Goal: Task Accomplishment & Management: Manage account settings

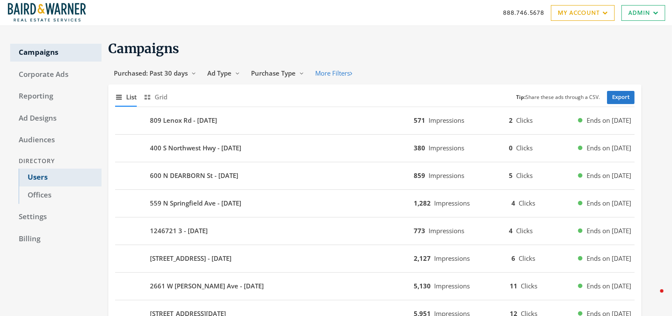
click at [36, 177] on link "Users" at bounding box center [60, 178] width 83 height 18
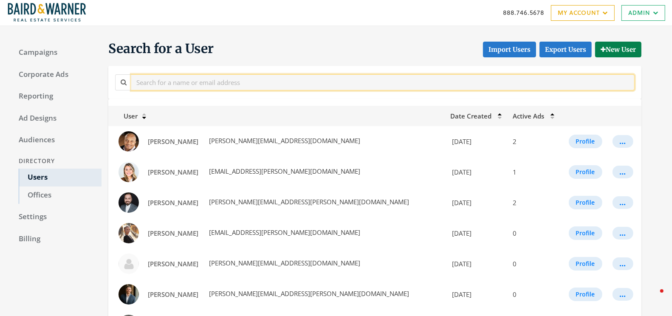
click at [191, 86] on input "text" at bounding box center [383, 82] width 504 height 16
paste input "Masliansky"
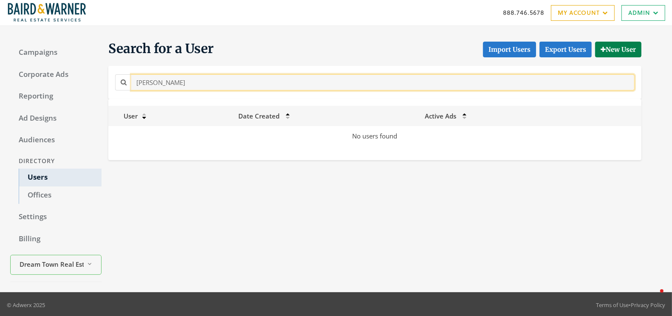
click at [150, 87] on input "Masliansky" at bounding box center [383, 82] width 504 height 16
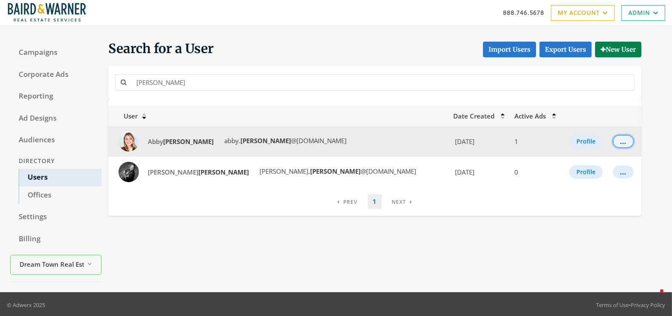
click at [621, 142] on div "..." at bounding box center [624, 141] width 6 height 1
click at [581, 142] on button "Profile" at bounding box center [587, 142] width 34 height 14
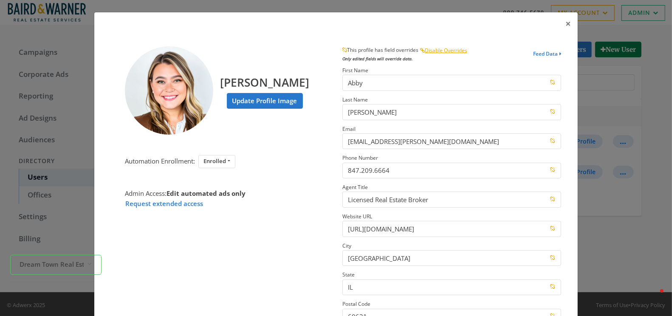
scroll to position [114, 0]
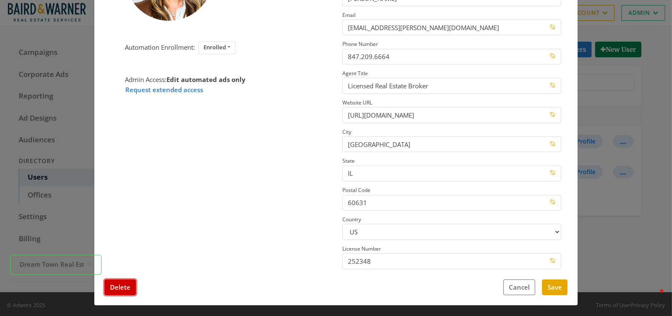
click at [119, 286] on button "Delete" at bounding box center [120, 288] width 31 height 16
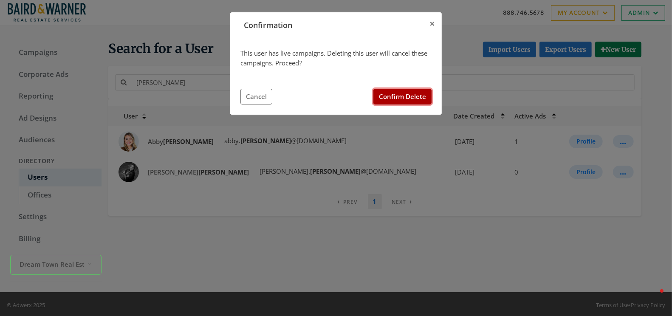
click at [400, 93] on button "Confirm Delete" at bounding box center [403, 97] width 58 height 16
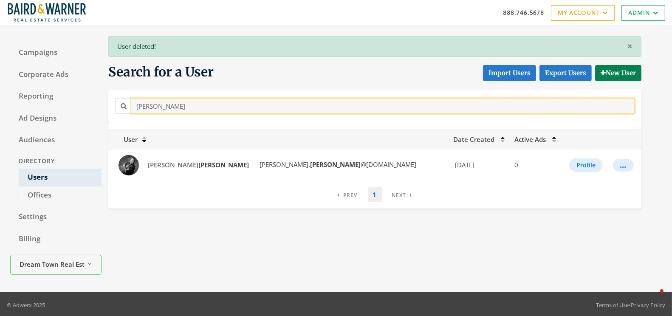
click at [164, 103] on input "Powell" at bounding box center [383, 106] width 504 height 16
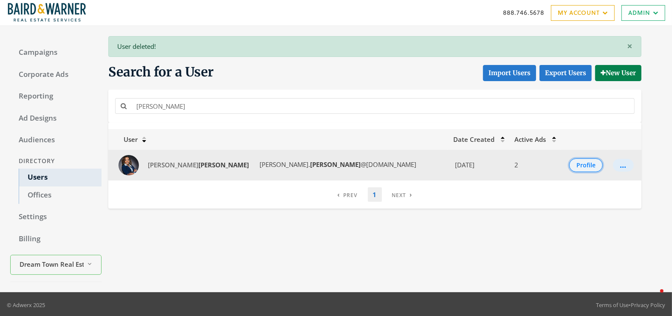
click at [584, 166] on button "Profile" at bounding box center [587, 166] width 34 height 14
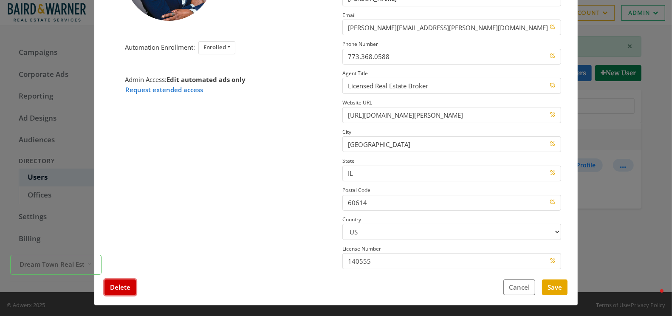
click at [120, 287] on button "Delete" at bounding box center [120, 288] width 31 height 16
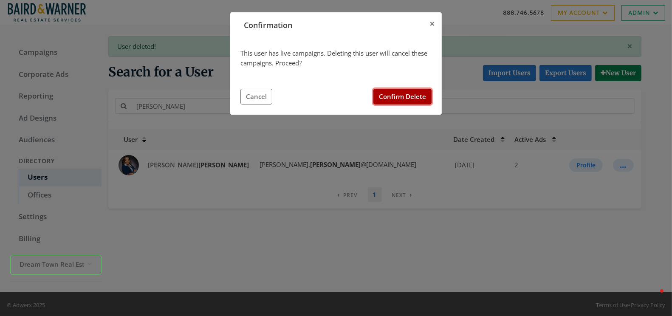
click at [406, 94] on button "Confirm Delete" at bounding box center [403, 97] width 58 height 16
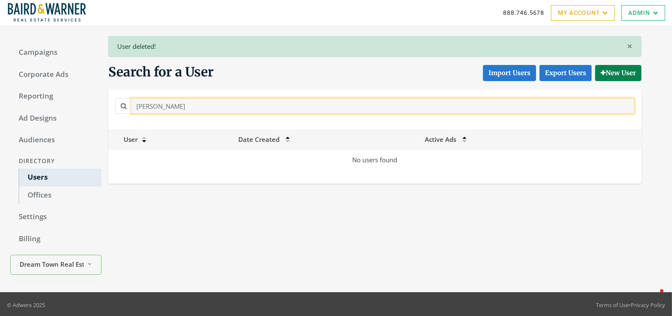
click at [199, 107] on input "shelton" at bounding box center [383, 106] width 504 height 16
paste input "Bani Hani"
type input "Bani Hani"
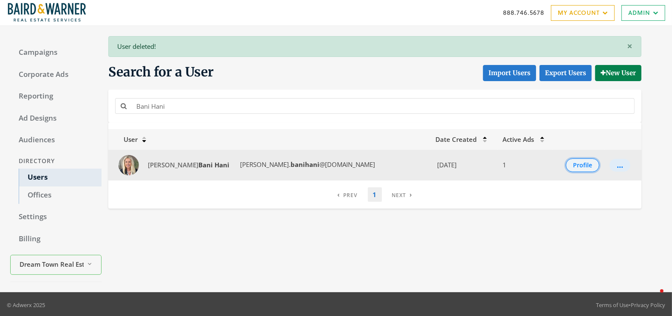
click at [579, 162] on button "Profile" at bounding box center [583, 166] width 34 height 14
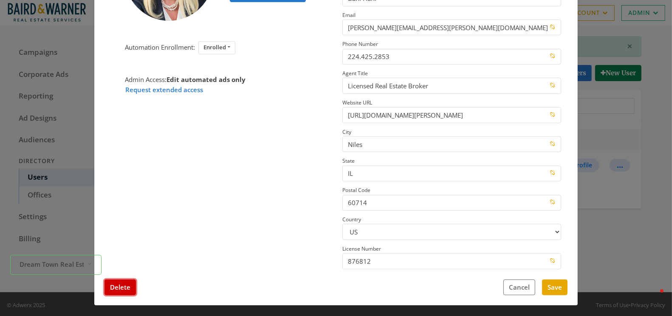
click at [128, 283] on button "Delete" at bounding box center [120, 288] width 31 height 16
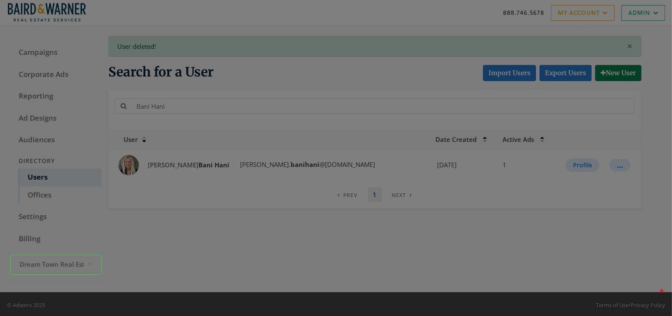
click at [128, 283] on div "Confirmation × This user has live campaigns. Deleting this user will cancel the…" at bounding box center [336, 158] width 672 height 316
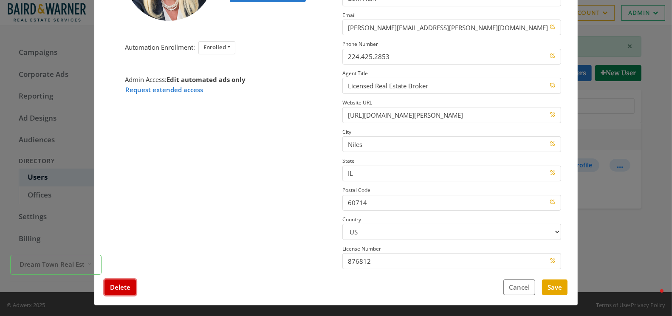
click at [124, 284] on button "Delete" at bounding box center [120, 288] width 31 height 16
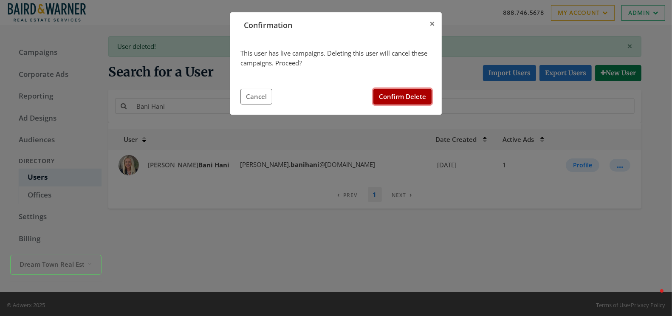
click at [394, 99] on button "Confirm Delete" at bounding box center [403, 97] width 58 height 16
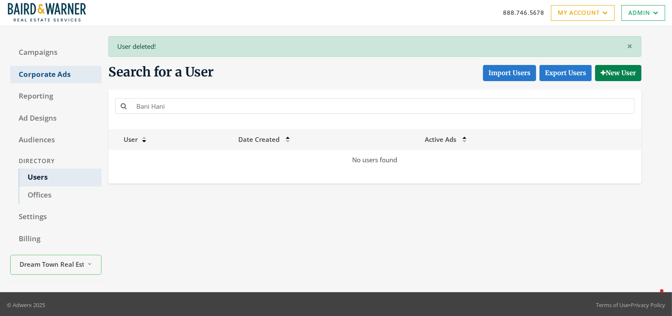
click at [48, 76] on link "Corporate Ads" at bounding box center [55, 75] width 91 height 18
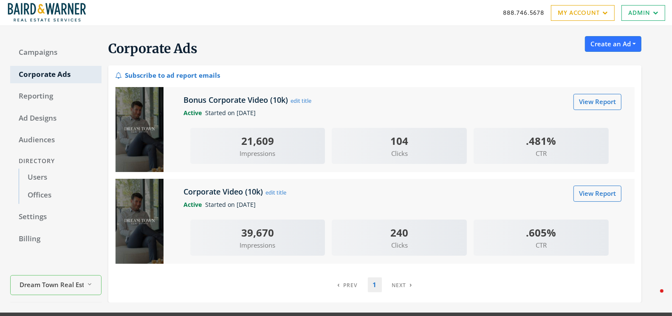
click at [142, 127] on img at bounding box center [140, 129] width 48 height 85
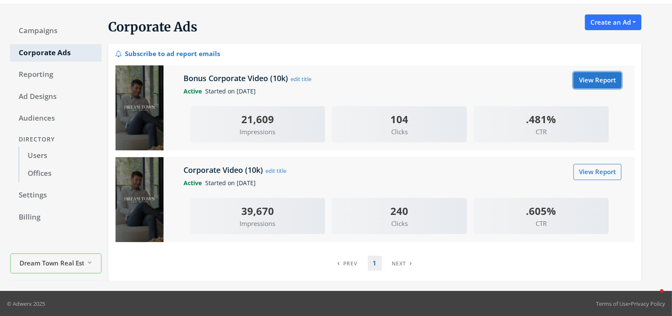
click at [596, 82] on link "View Report" at bounding box center [598, 80] width 48 height 16
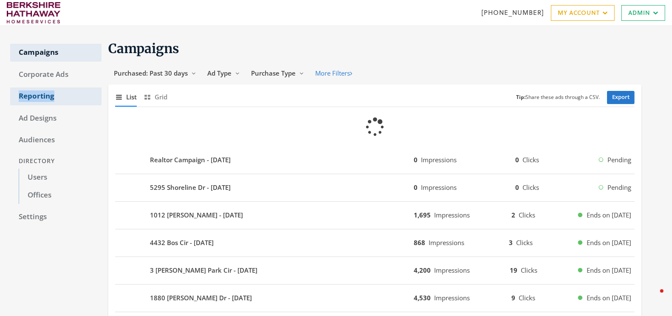
click at [27, 98] on link "Reporting" at bounding box center [55, 97] width 91 height 18
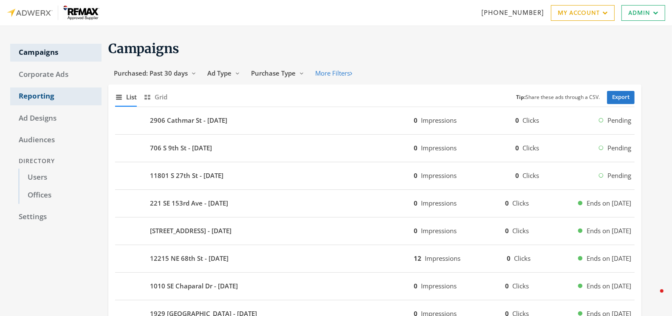
click at [36, 97] on link "Reporting" at bounding box center [55, 97] width 91 height 18
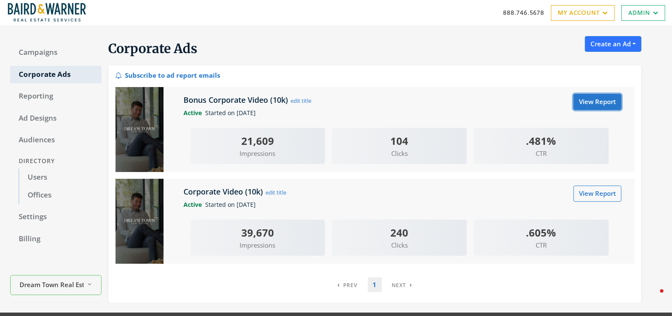
click at [585, 99] on link "View Report" at bounding box center [598, 102] width 48 height 16
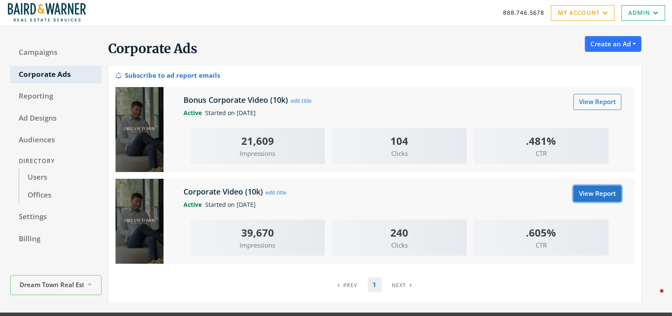
click at [589, 192] on link "View Report" at bounding box center [598, 194] width 48 height 16
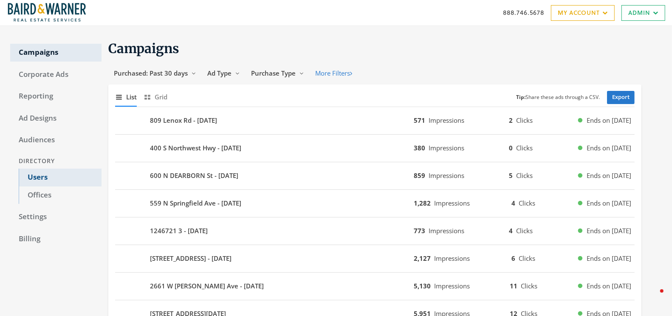
click at [40, 184] on link "Users" at bounding box center [60, 178] width 83 height 18
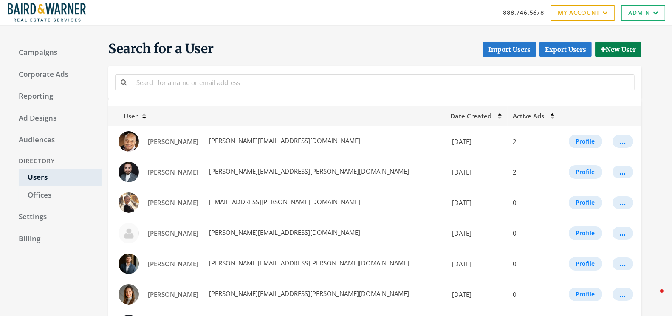
scroll to position [1, 0]
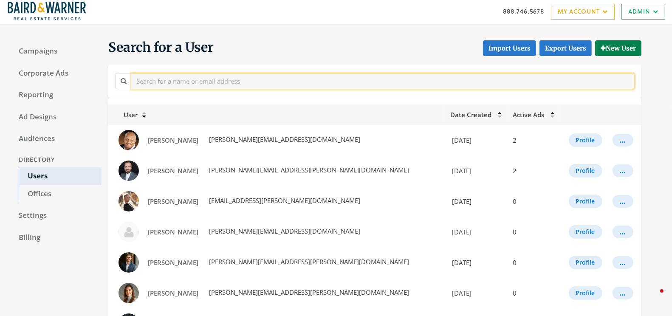
click at [167, 85] on input "text" at bounding box center [383, 81] width 504 height 16
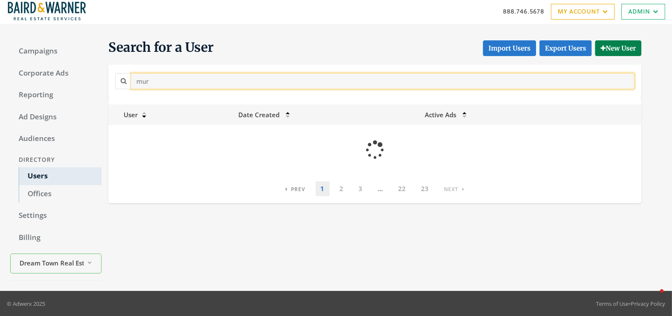
scroll to position [0, 0]
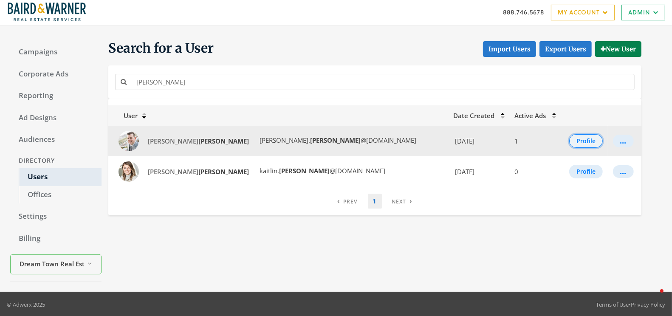
click at [570, 144] on button "Profile" at bounding box center [587, 141] width 34 height 14
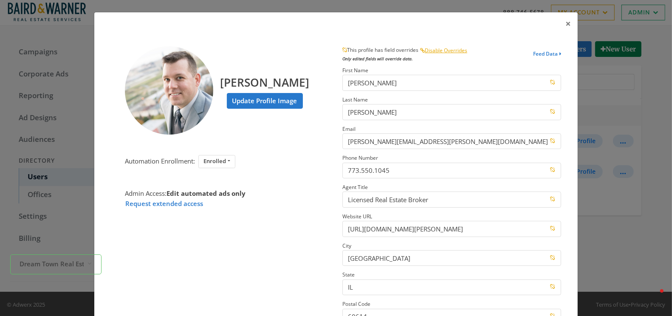
scroll to position [114, 0]
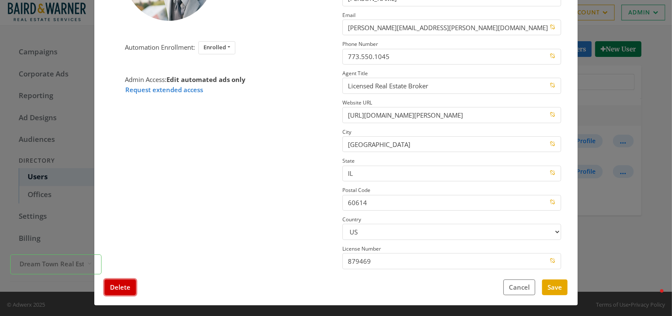
click at [115, 287] on button "Delete" at bounding box center [120, 288] width 31 height 16
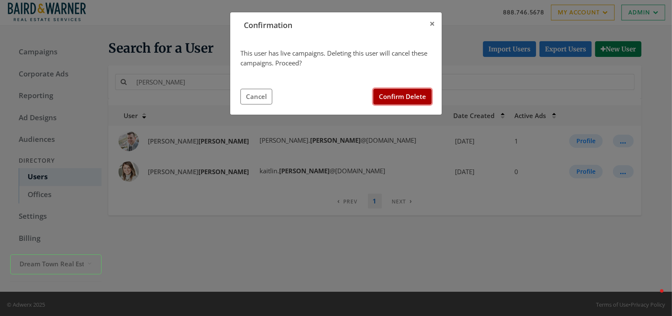
click at [406, 95] on button "Confirm Delete" at bounding box center [403, 97] width 58 height 16
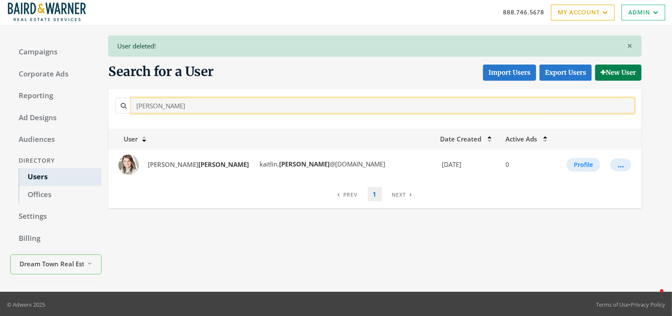
click at [153, 112] on input "murphy" at bounding box center [383, 106] width 504 height 16
paste input "Brooke Daitchman + Daryl Ceaser"
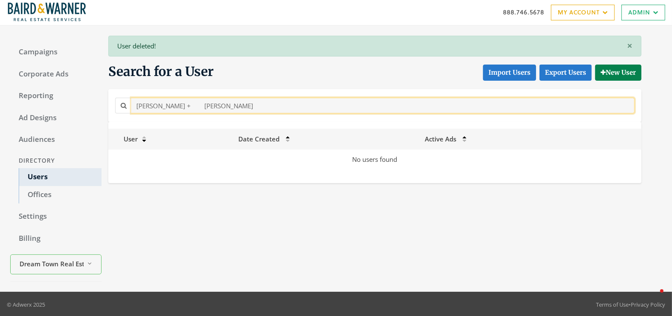
drag, startPoint x: 200, startPoint y: 104, endPoint x: 349, endPoint y: 121, distance: 149.3
click at [349, 121] on section "× User deleted! Search for a User Import Users Export Users New User Brooke Dai…" at bounding box center [372, 109] width 540 height 147
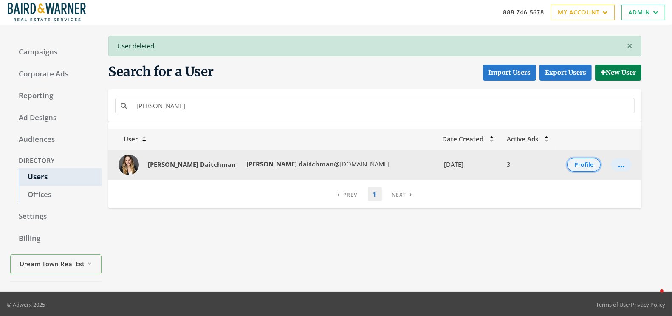
click at [574, 164] on button "Profile" at bounding box center [584, 165] width 34 height 14
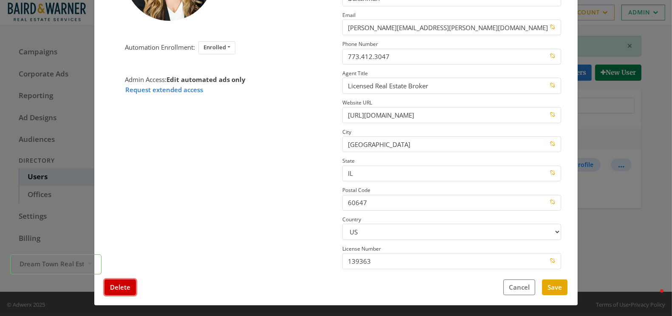
click at [122, 284] on button "Delete" at bounding box center [120, 288] width 31 height 16
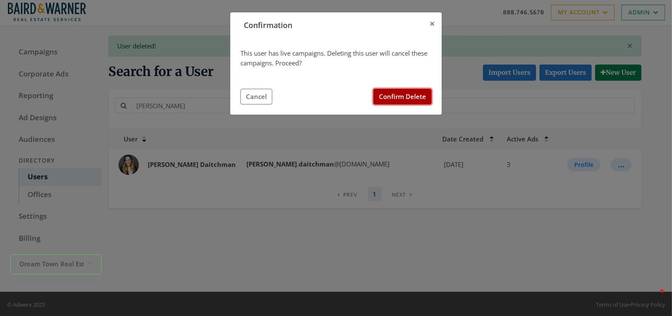
click at [401, 97] on button "Confirm Delete" at bounding box center [403, 97] width 58 height 16
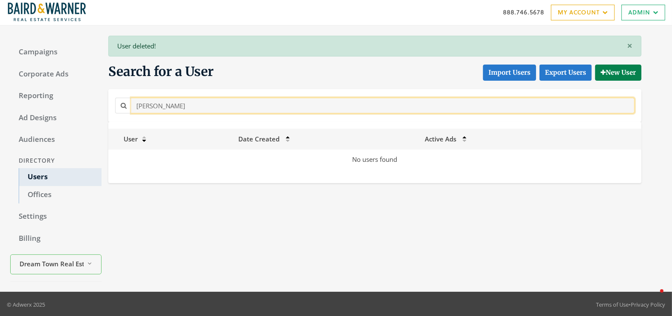
click at [176, 104] on input "Brooke Daitchman" at bounding box center [383, 106] width 504 height 16
paste input "Daryl Ceaser"
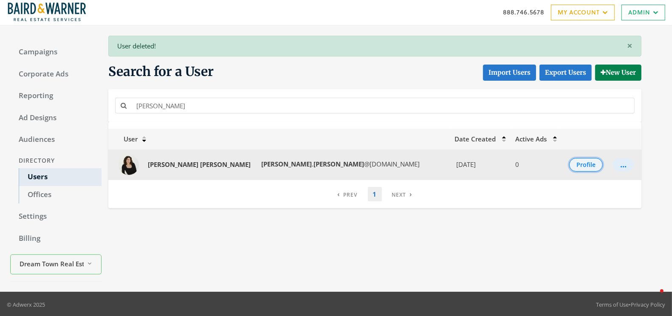
click at [573, 165] on button "Profile" at bounding box center [587, 165] width 34 height 14
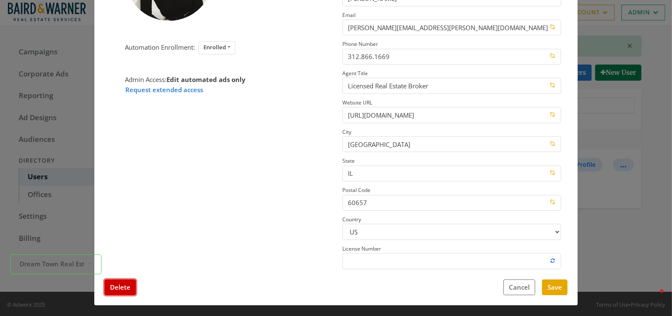
click at [121, 287] on button "Delete" at bounding box center [120, 288] width 31 height 16
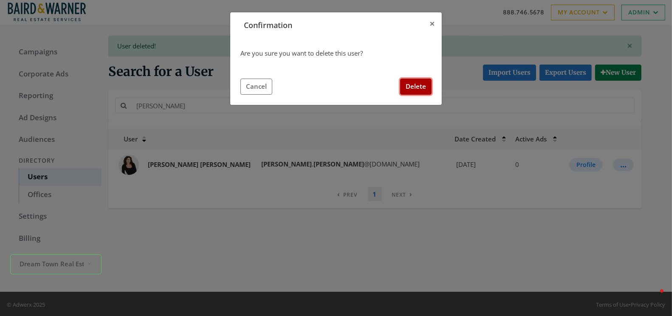
click at [423, 85] on button "Delete" at bounding box center [415, 87] width 31 height 16
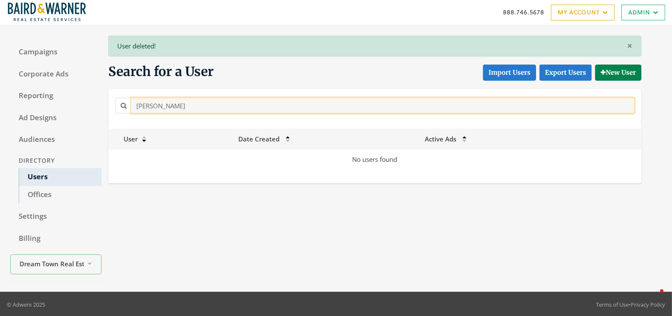
click at [147, 105] on input "Daryl Ceaser" at bounding box center [383, 106] width 504 height 16
click at [140, 104] on input "Daryl Ceaser" at bounding box center [383, 106] width 504 height 16
type input "Ceaser"
click at [148, 105] on input "Ceaser" at bounding box center [383, 106] width 504 height 16
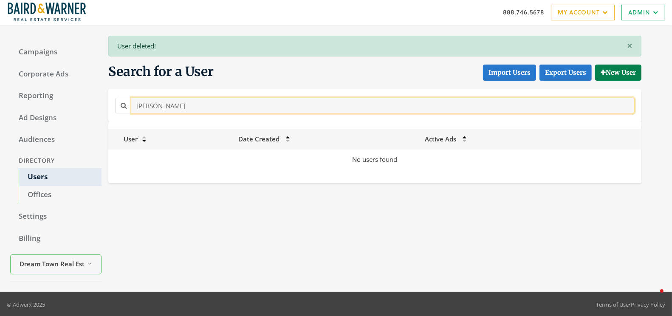
click at [148, 105] on input "Ceaser" at bounding box center [383, 106] width 504 height 16
type input "\"
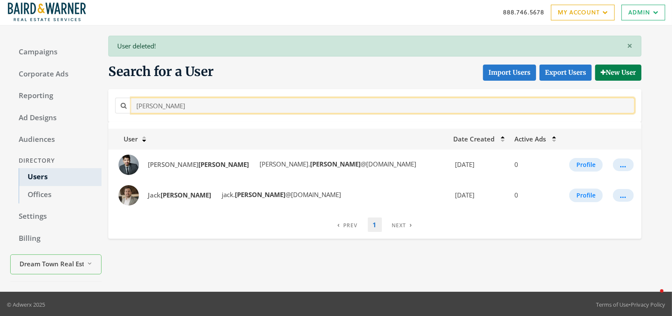
click at [139, 107] on input "doyle" at bounding box center [383, 106] width 504 height 16
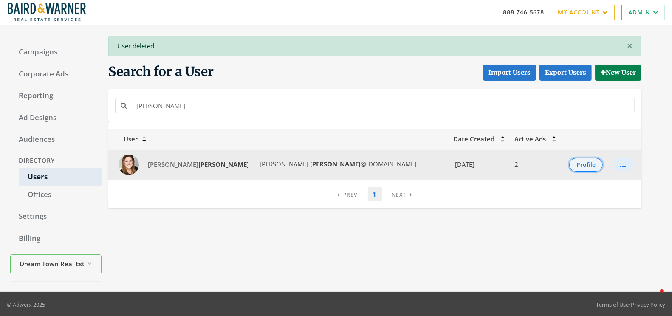
click at [590, 162] on button "Profile" at bounding box center [587, 165] width 34 height 14
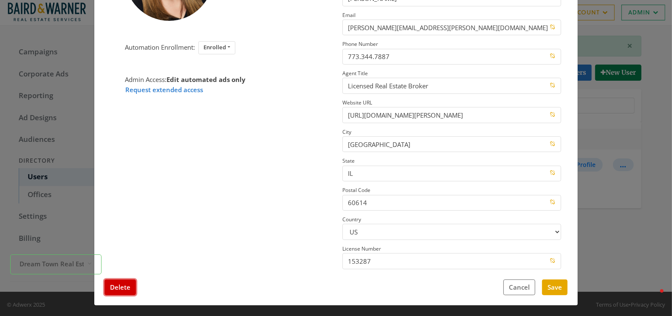
click at [121, 290] on button "Delete" at bounding box center [120, 288] width 31 height 16
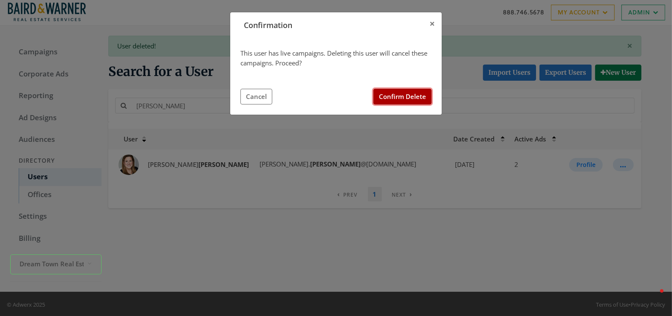
click at [404, 90] on button "Confirm Delete" at bounding box center [403, 97] width 58 height 16
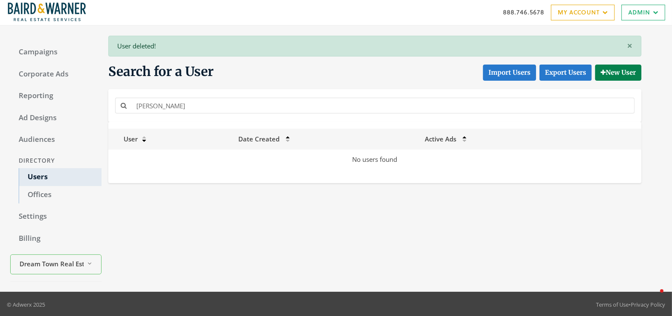
click at [205, 204] on div "× User deleted! Search for a User Import Users Export Users New User boyle User…" at bounding box center [382, 159] width 561 height 246
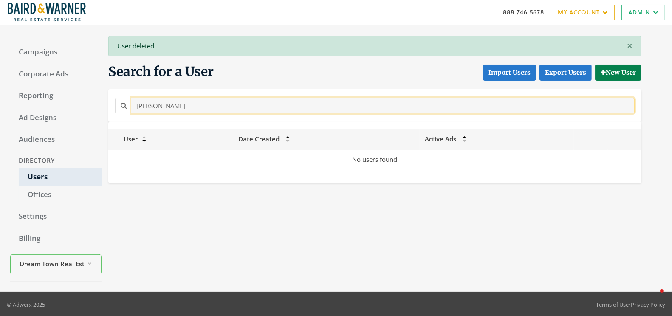
click at [156, 100] on input "boyle" at bounding box center [383, 106] width 504 height 16
type input "sullivan"
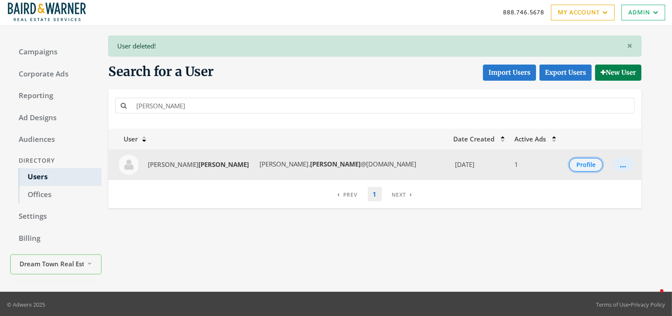
click at [570, 164] on button "Profile" at bounding box center [587, 165] width 34 height 14
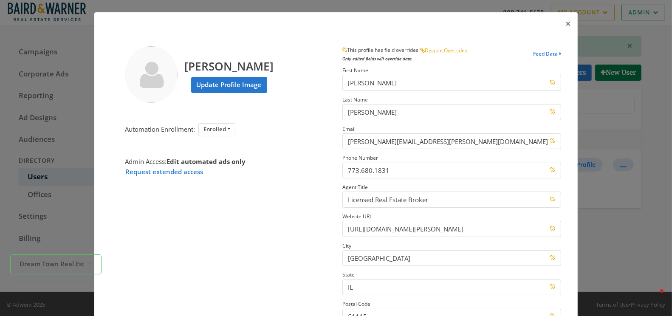
scroll to position [10, 0]
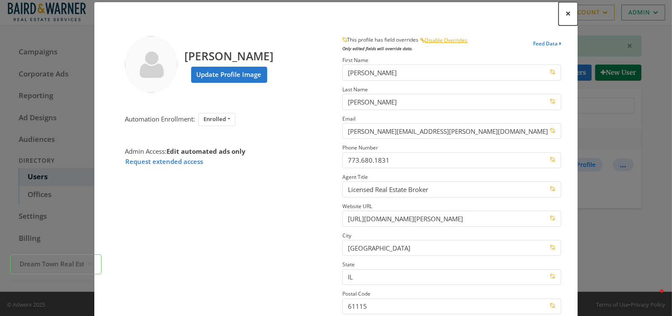
click at [569, 13] on span "×" at bounding box center [569, 13] width 6 height 13
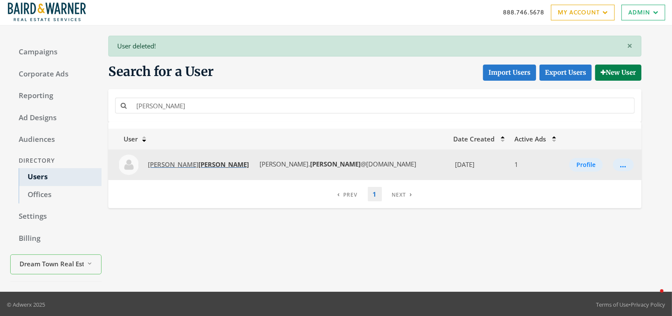
click at [199, 163] on strong "Sullivan" at bounding box center [224, 164] width 51 height 9
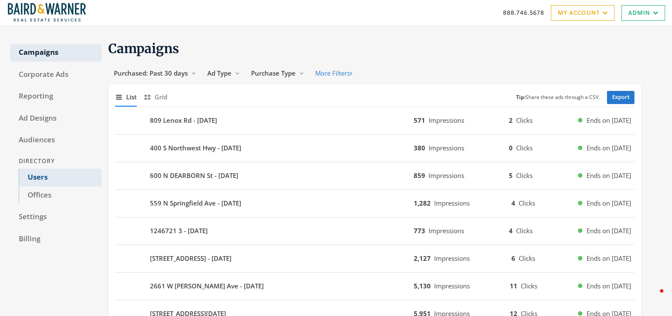
click at [28, 177] on link "Users" at bounding box center [60, 178] width 83 height 18
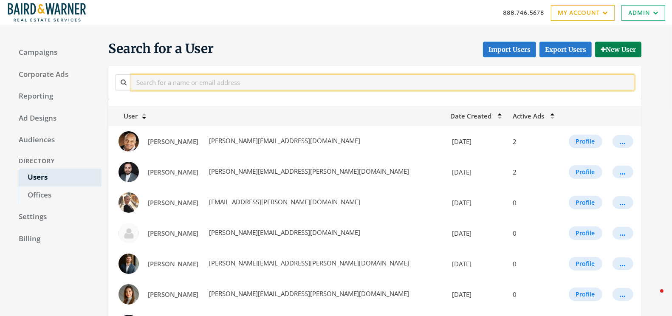
click at [208, 84] on input "text" at bounding box center [383, 82] width 504 height 16
type input "[PERSON_NAME]"
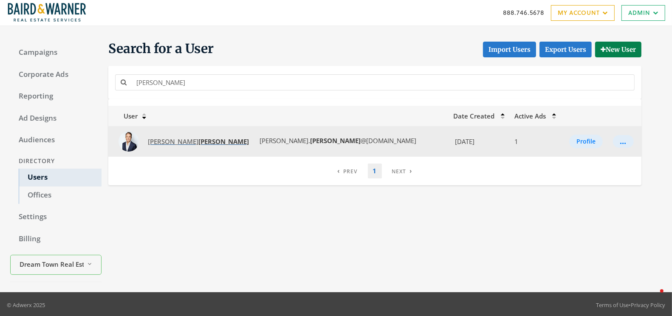
click at [199, 142] on strong "[PERSON_NAME]" at bounding box center [224, 141] width 51 height 9
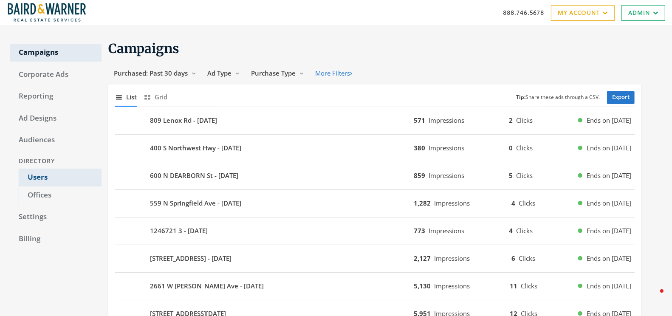
click at [37, 176] on link "Users" at bounding box center [60, 178] width 83 height 18
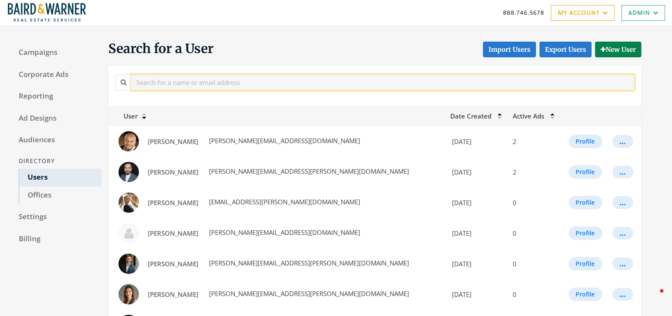
click at [227, 88] on input "text" at bounding box center [383, 82] width 504 height 16
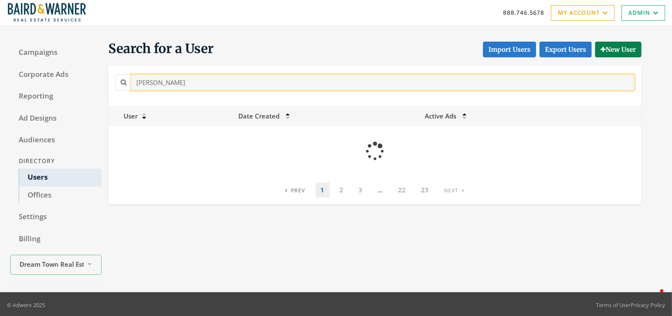
type input "stein"
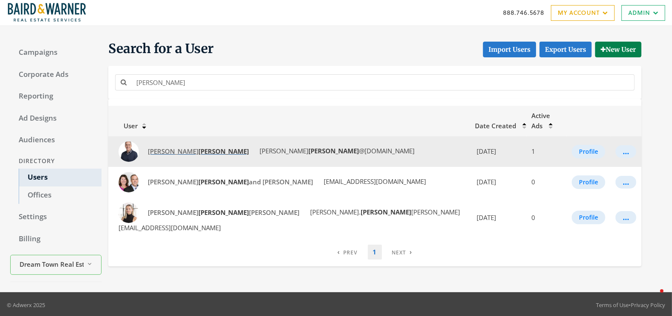
click at [199, 147] on strong "Stein" at bounding box center [224, 151] width 51 height 9
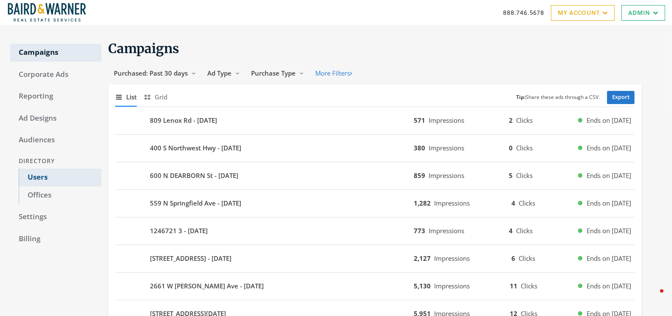
click at [34, 178] on link "Users" at bounding box center [60, 178] width 83 height 18
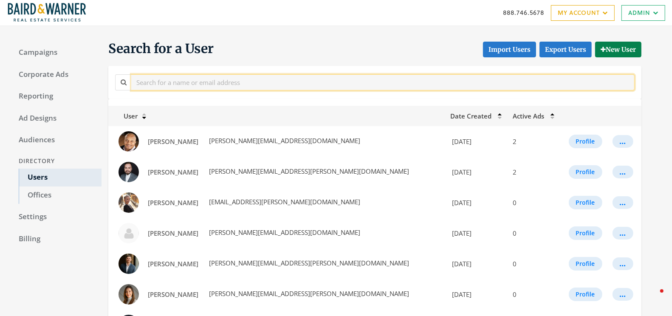
click at [269, 80] on input "text" at bounding box center [383, 82] width 504 height 16
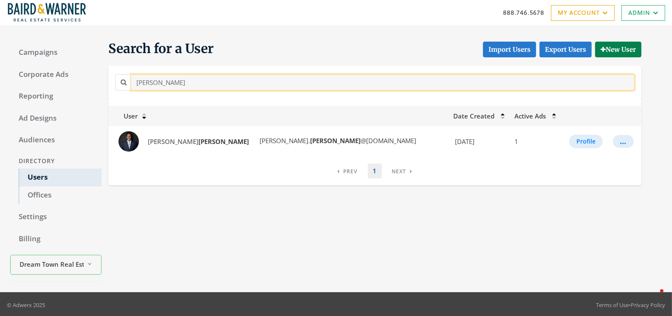
type input "[PERSON_NAME]"
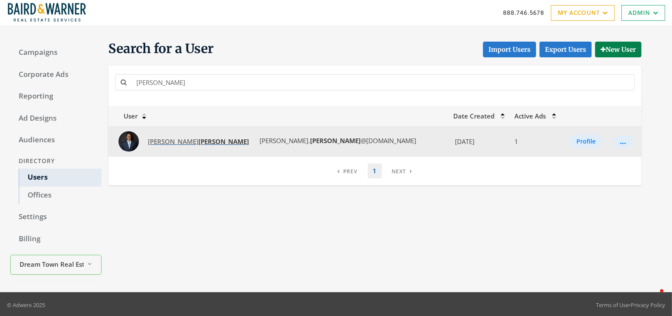
click at [167, 144] on span "[PERSON_NAME]" at bounding box center [198, 141] width 101 height 9
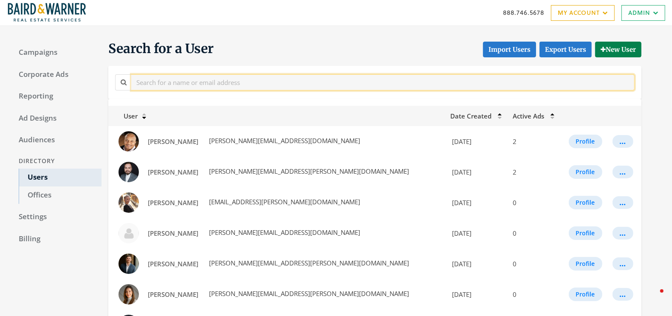
drag, startPoint x: 170, startPoint y: 83, endPoint x: 170, endPoint y: 78, distance: 5.1
click at [170, 83] on input "text" at bounding box center [383, 82] width 504 height 16
type input "[PERSON_NAME]"
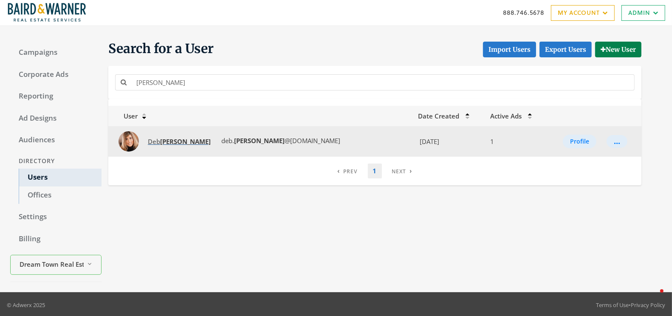
click at [158, 141] on span "[PERSON_NAME]" at bounding box center [179, 141] width 63 height 9
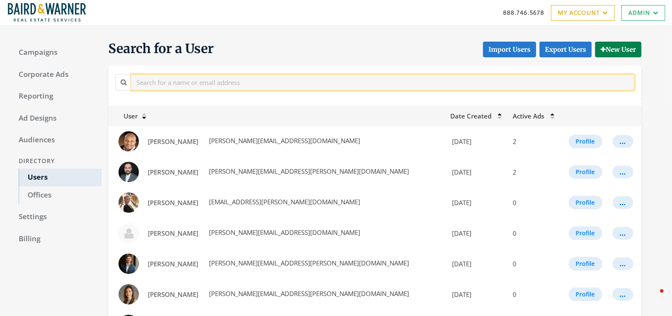
click at [192, 83] on input "text" at bounding box center [383, 82] width 504 height 16
type input "karp"
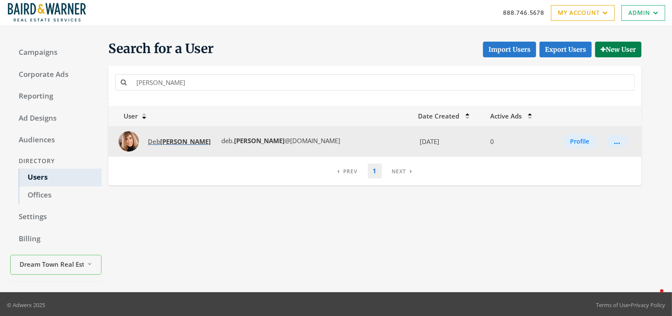
click at [158, 143] on span "Deb Karp" at bounding box center [179, 141] width 63 height 9
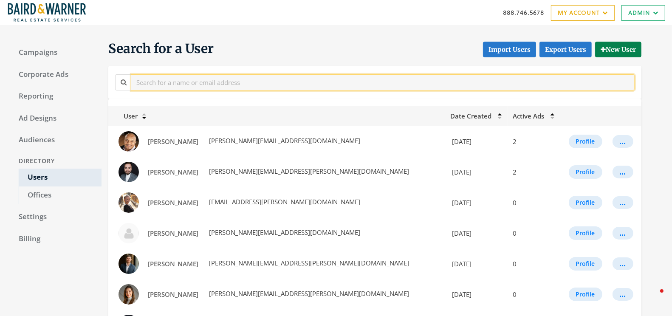
click at [156, 81] on input "text" at bounding box center [383, 82] width 504 height 16
paste input "Vilchez"
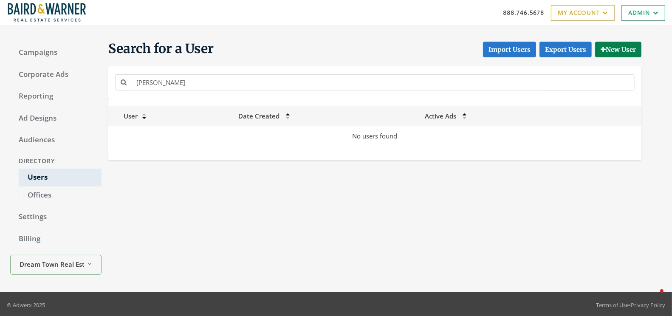
click at [165, 91] on div "Vilchez" at bounding box center [375, 82] width 524 height 19
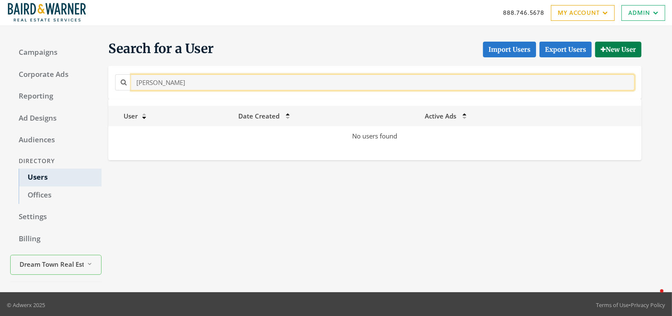
click at [173, 81] on input "Vilchez" at bounding box center [383, 82] width 504 height 16
click at [190, 85] on input "Janet" at bounding box center [383, 82] width 504 height 16
type input "J"
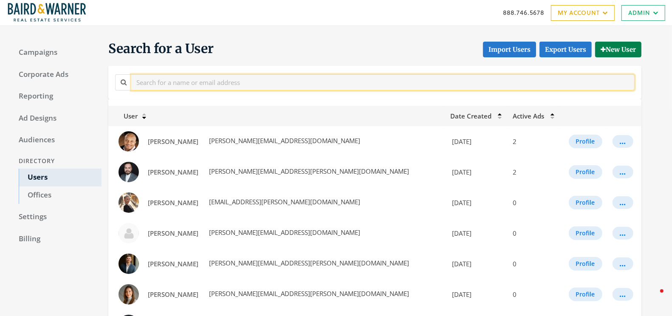
paste input "Keener"
type input "Keener"
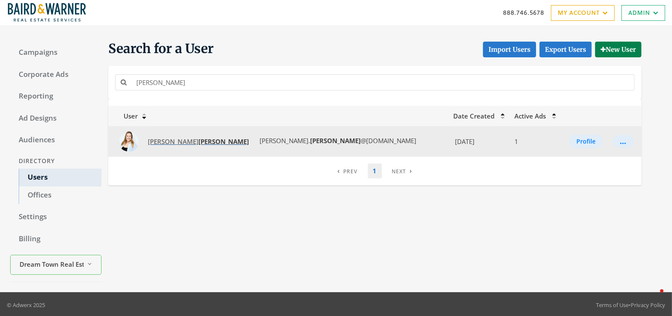
click at [160, 140] on span "Jessie Keener" at bounding box center [198, 141] width 101 height 9
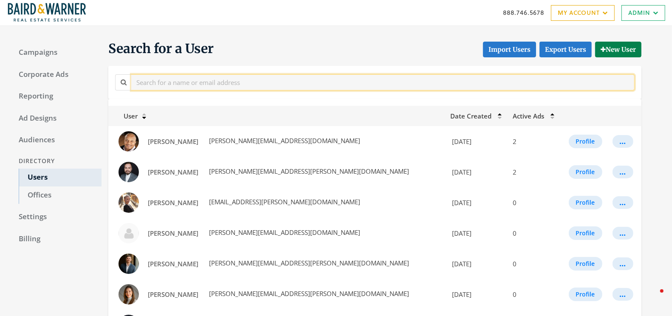
click at [152, 81] on input "text" at bounding box center [383, 82] width 504 height 16
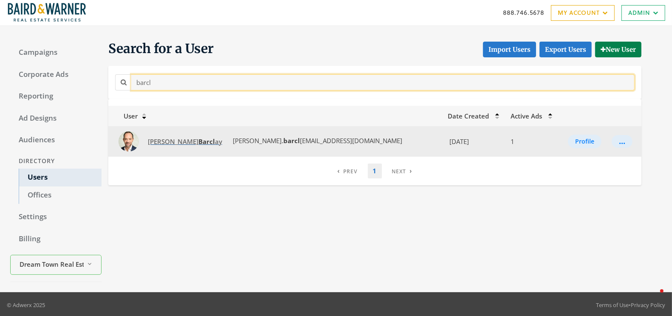
type input "barcl"
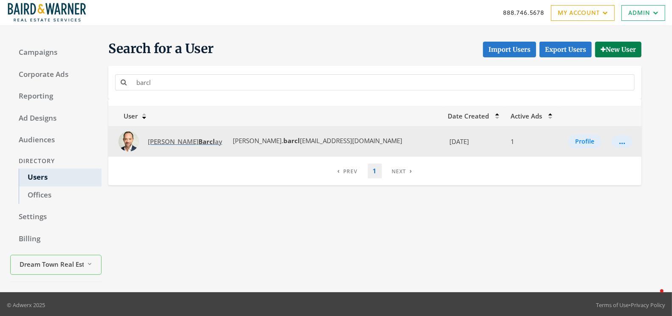
click at [162, 143] on span "[PERSON_NAME] ay" at bounding box center [185, 141] width 74 height 9
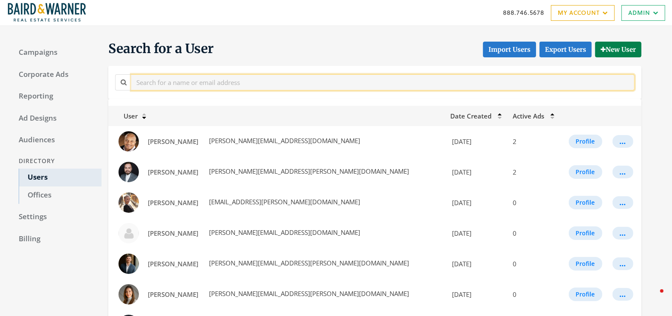
click at [177, 80] on input "text" at bounding box center [383, 82] width 504 height 16
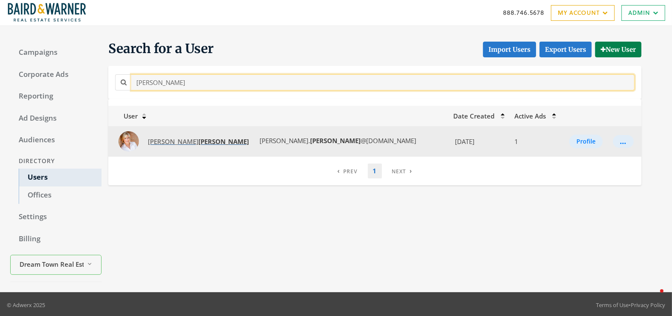
type input "[PERSON_NAME]"
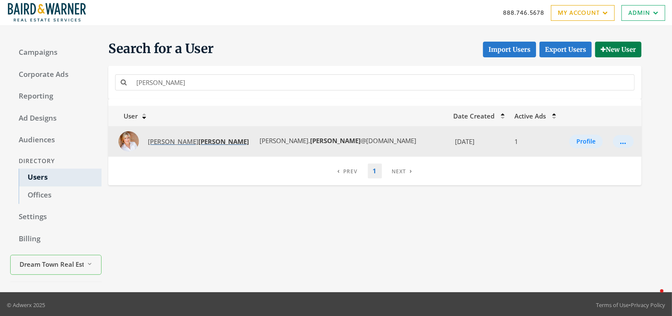
click at [188, 142] on span "[PERSON_NAME]" at bounding box center [198, 141] width 101 height 9
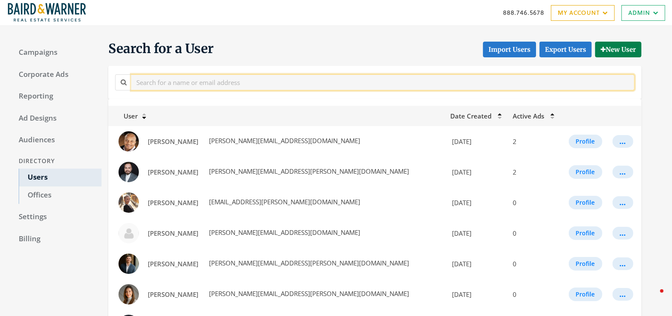
click at [222, 86] on input "text" at bounding box center [383, 82] width 504 height 16
paste input "Halperin"
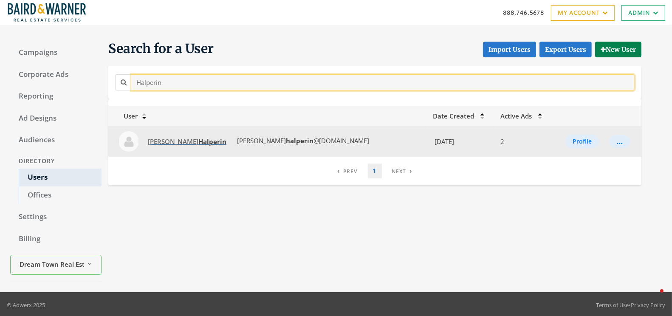
type input "Halperin"
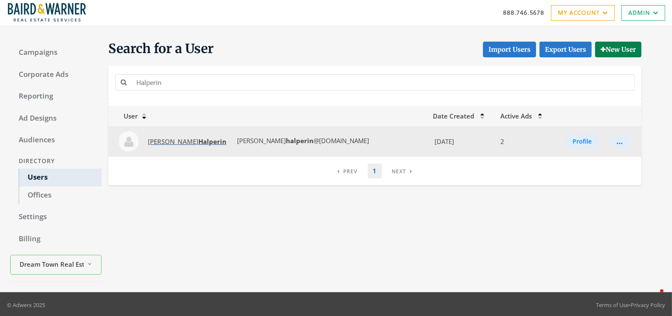
click at [199, 139] on strong "Halperin" at bounding box center [213, 141] width 28 height 9
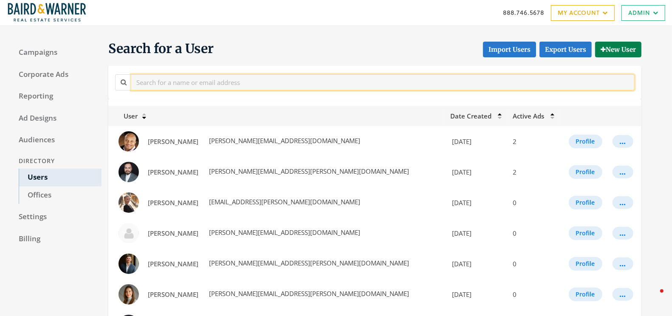
click at [206, 76] on input "text" at bounding box center [383, 82] width 504 height 16
paste input "Reighard"
type input "Reighard"
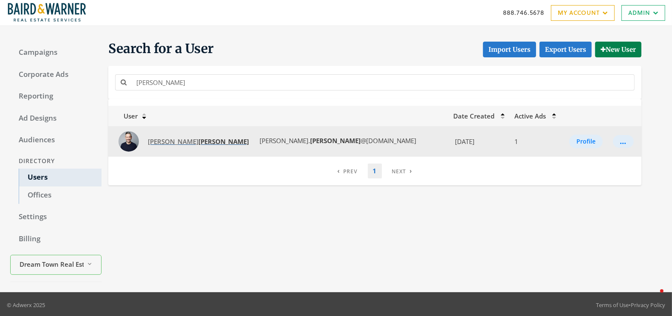
click at [156, 139] on span "Josh Reighard" at bounding box center [198, 141] width 101 height 9
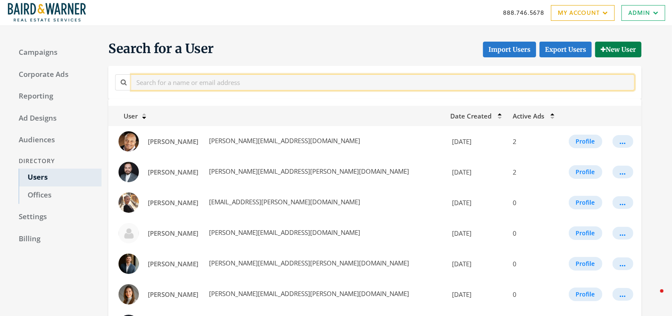
click at [169, 87] on input "text" at bounding box center [383, 82] width 504 height 16
type input "block"
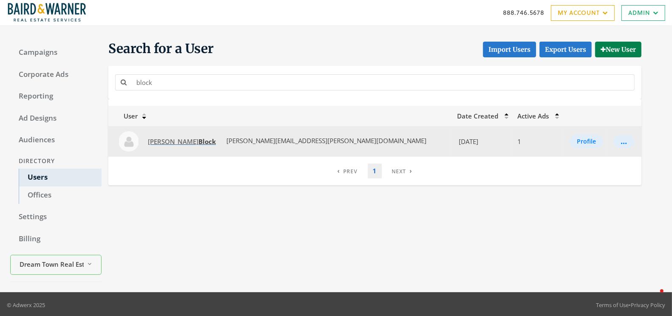
click at [167, 145] on span "[PERSON_NAME] Block" at bounding box center [182, 141] width 68 height 9
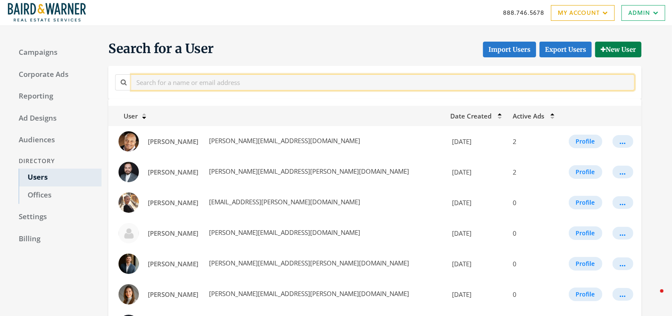
click at [214, 77] on input "text" at bounding box center [383, 82] width 504 height 16
paste input "Schwartz"
type input "Schwartz"
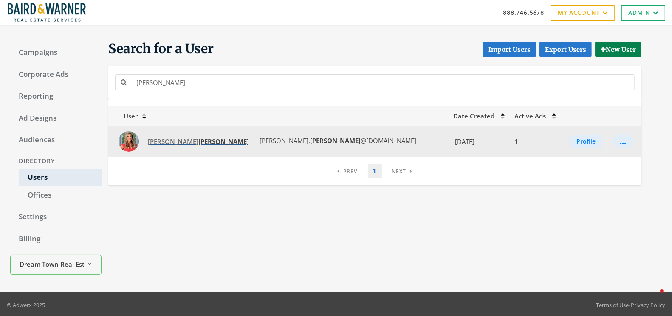
click at [199, 143] on strong "Schwartz" at bounding box center [224, 141] width 51 height 9
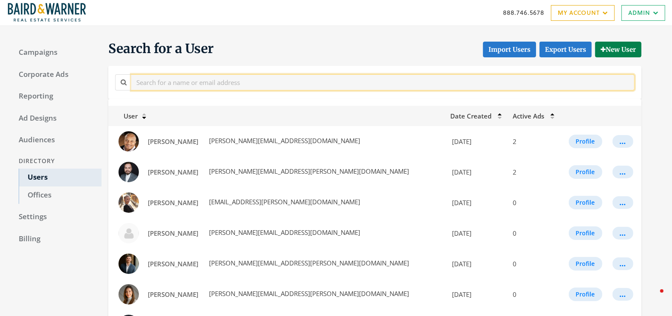
click at [173, 90] on input "text" at bounding box center [383, 82] width 504 height 16
paste input "[PERSON_NAME]"
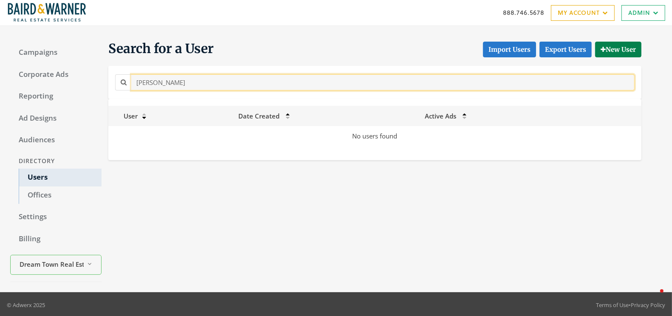
click at [182, 75] on input "[PERSON_NAME]" at bounding box center [383, 82] width 504 height 16
click at [179, 76] on input "[PERSON_NAME]" at bounding box center [383, 82] width 504 height 16
type input "W"
type input "k"
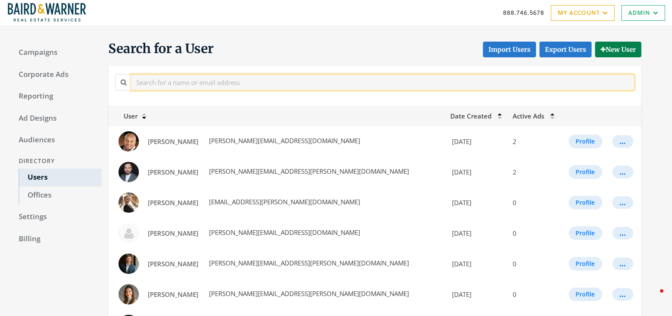
paste input "[PERSON_NAME]"
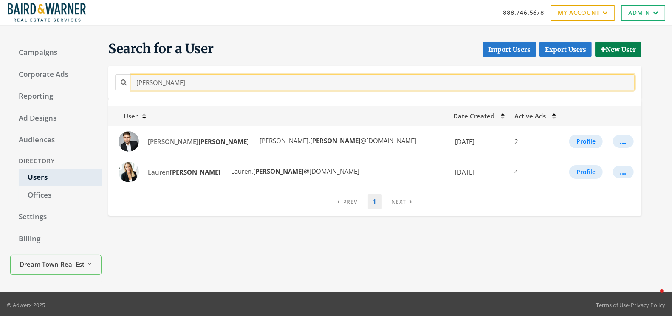
type input "[PERSON_NAME]"
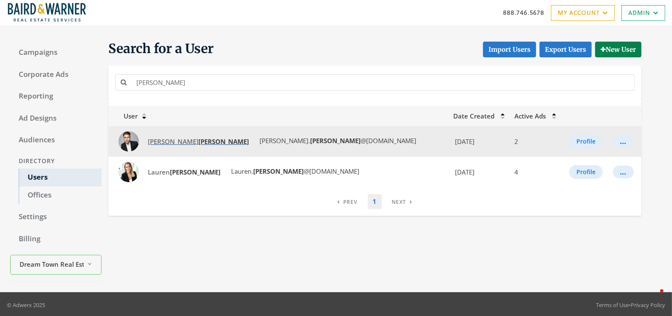
click at [199, 144] on strong "[PERSON_NAME]" at bounding box center [224, 141] width 51 height 9
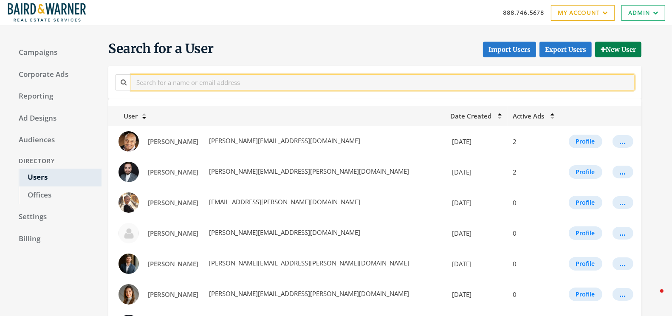
click at [210, 77] on input "text" at bounding box center [383, 82] width 504 height 16
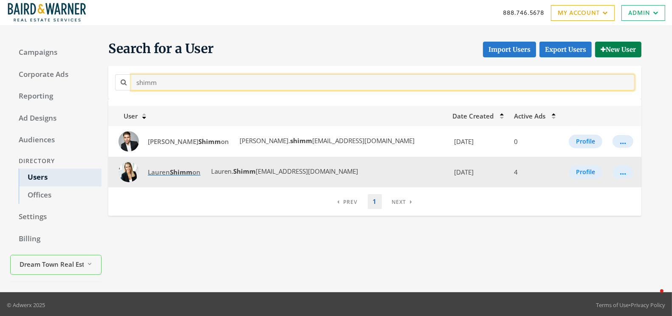
type input "shimm"
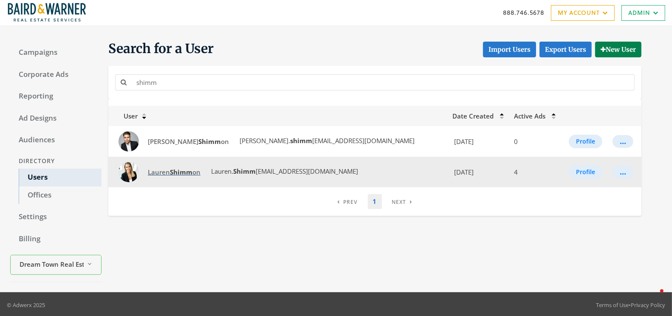
click at [169, 172] on span "Lauren Shimm on" at bounding box center [174, 172] width 53 height 9
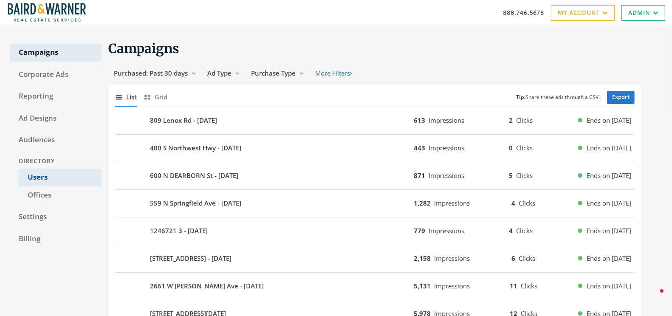
click at [44, 177] on link "Users" at bounding box center [60, 178] width 83 height 18
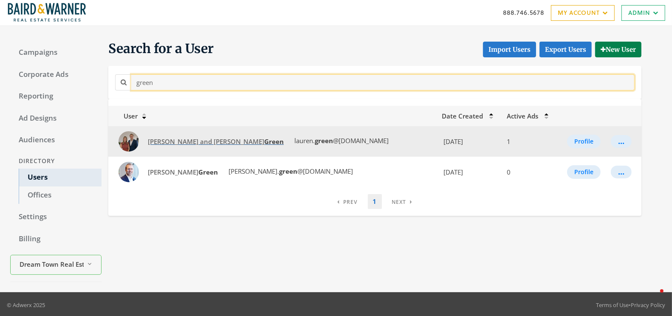
type input "green"
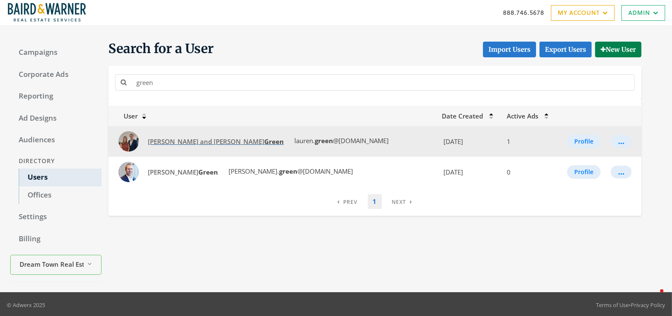
click at [177, 142] on span "Lauren and Ryan Green" at bounding box center [216, 141] width 136 height 9
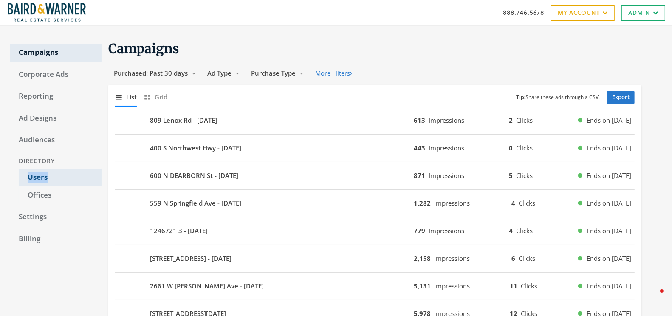
click at [34, 179] on link "Users" at bounding box center [60, 178] width 83 height 18
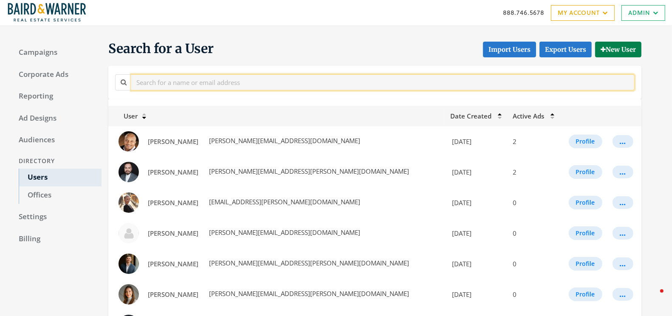
click at [206, 85] on input "text" at bounding box center [383, 82] width 504 height 16
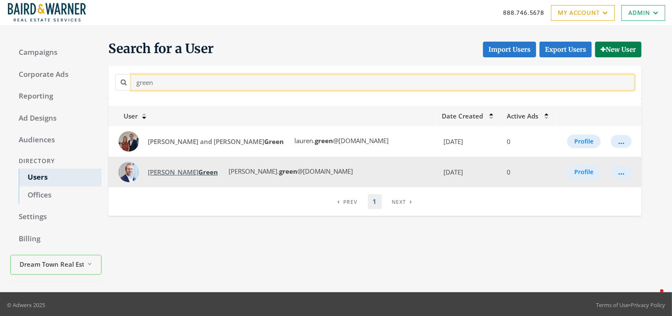
type input "green"
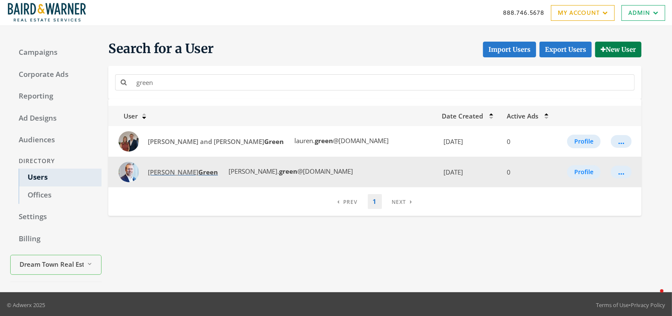
click at [199, 173] on strong "Green" at bounding box center [209, 172] width 20 height 9
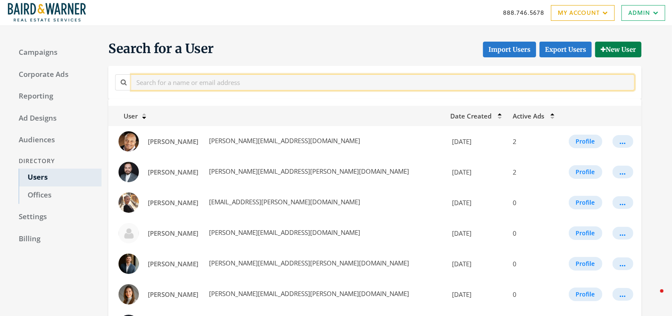
click at [171, 78] on input "text" at bounding box center [383, 82] width 504 height 16
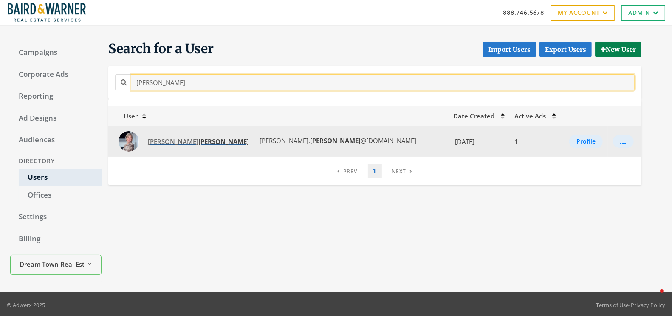
type input "kramer"
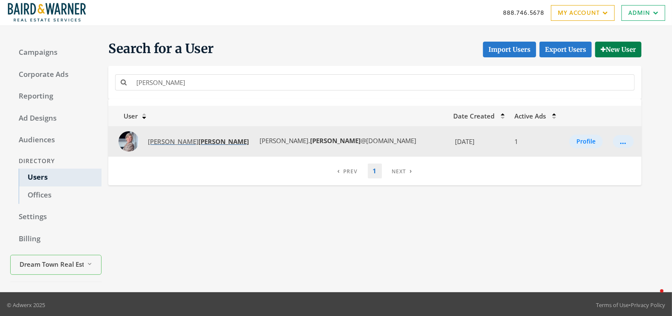
click at [156, 136] on link "Linda Kramer" at bounding box center [198, 142] width 112 height 16
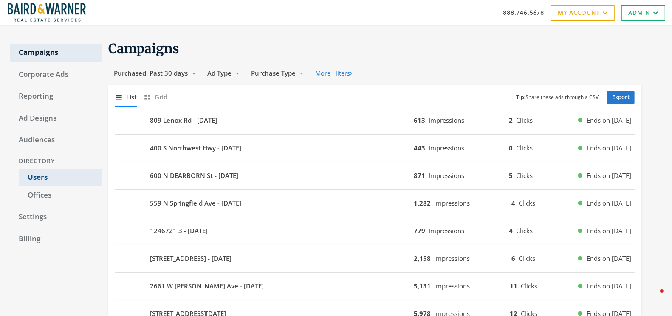
click at [38, 179] on link "Users" at bounding box center [60, 178] width 83 height 18
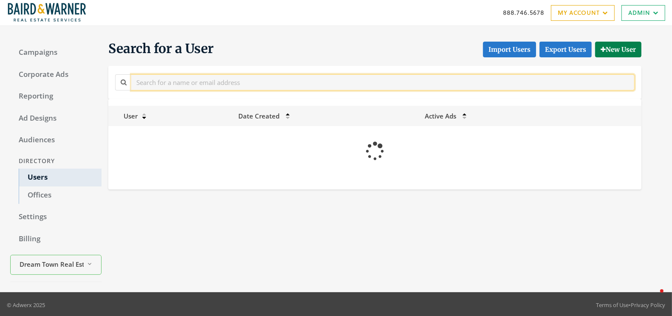
click at [218, 78] on input "text" at bounding box center [383, 82] width 504 height 16
paste input "Schalekamp"
type input "Schalekamp"
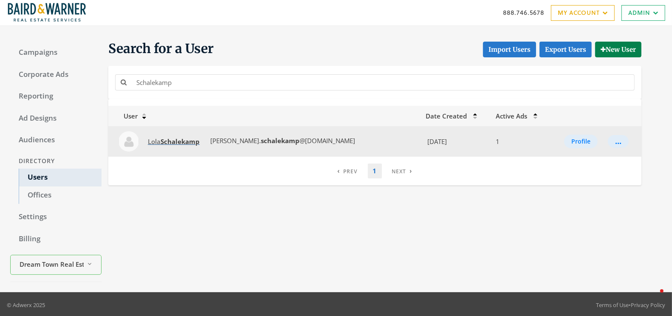
click at [193, 142] on strong "Schalekamp" at bounding box center [180, 141] width 39 height 9
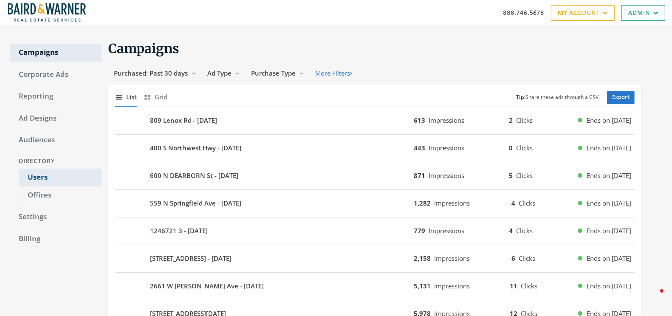
click at [45, 173] on link "Users" at bounding box center [60, 178] width 83 height 18
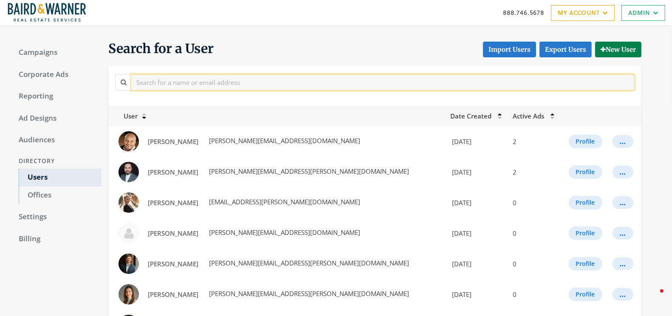
click at [164, 79] on input "text" at bounding box center [383, 82] width 504 height 16
paste input "Motley"
type input "Motley"
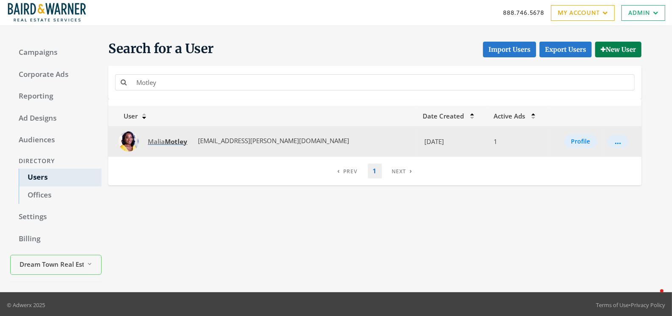
click at [167, 137] on strong "Motley" at bounding box center [176, 141] width 23 height 9
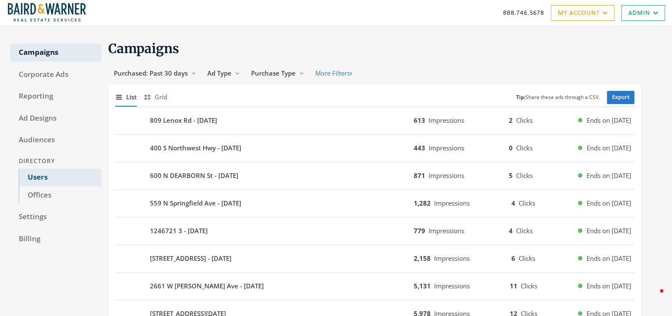
click at [42, 169] on link "Users" at bounding box center [60, 178] width 83 height 18
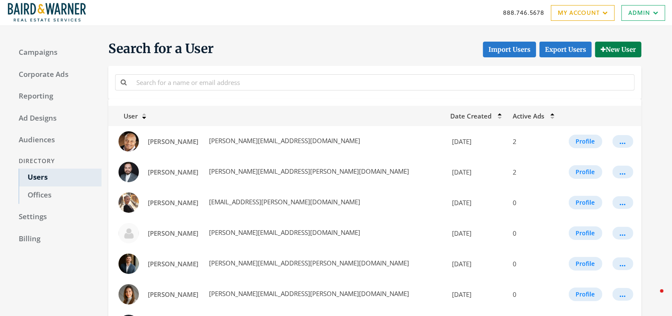
click at [167, 91] on div at bounding box center [375, 82] width 524 height 19
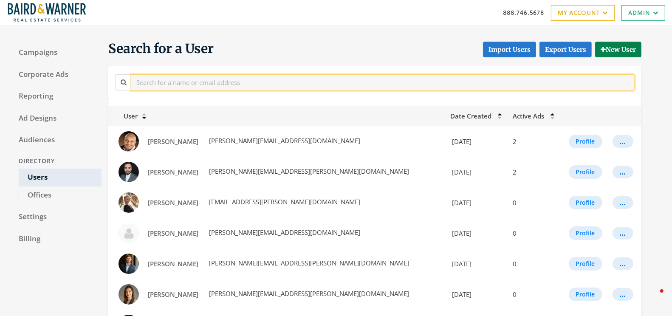
click at [189, 79] on input "text" at bounding box center [383, 82] width 504 height 16
paste input "[PERSON_NAME]"
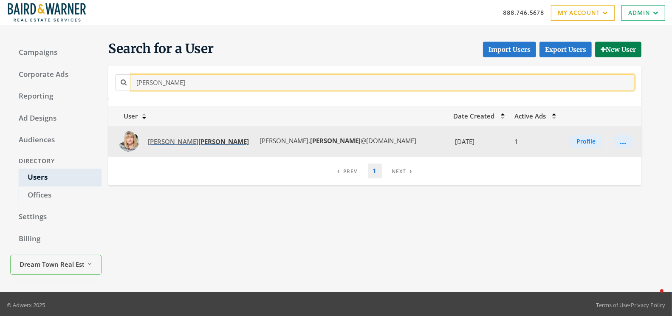
type input "Frederick"
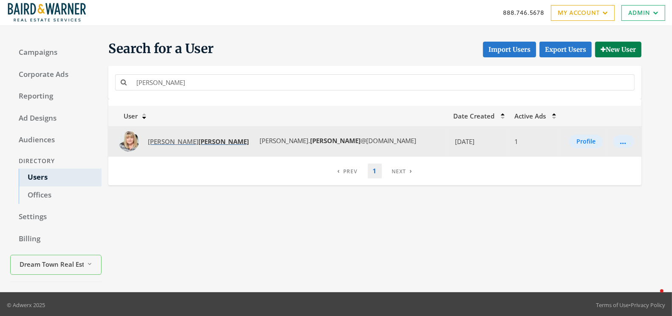
click at [165, 142] on span "Maureen Frederick" at bounding box center [198, 141] width 101 height 9
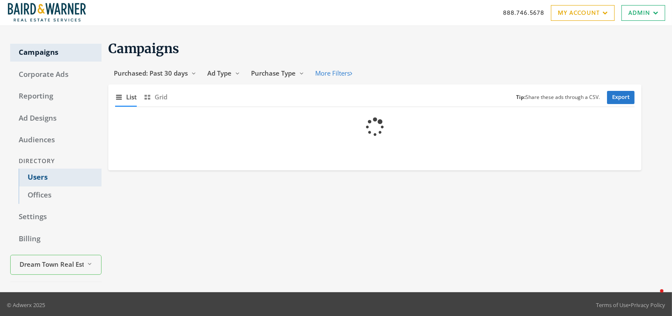
click at [29, 176] on link "Users" at bounding box center [60, 178] width 83 height 18
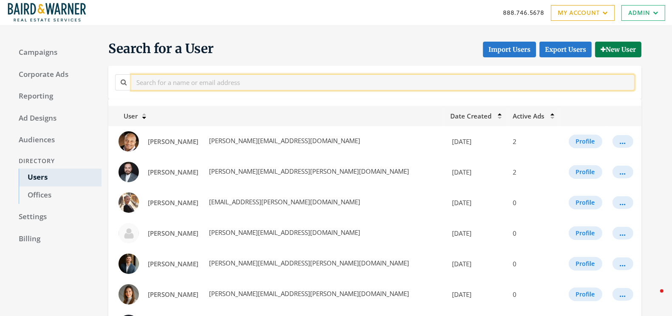
click at [182, 88] on input "text" at bounding box center [383, 82] width 504 height 16
paste input "Bitew"
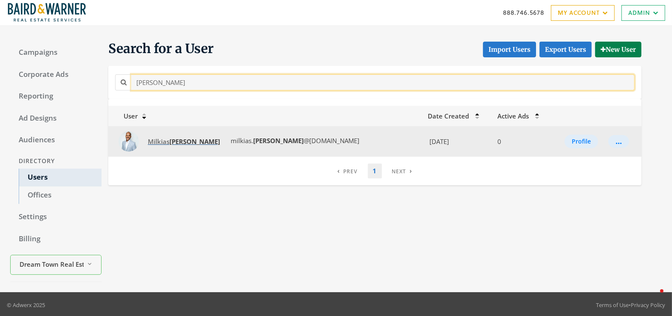
type input "Bitew"
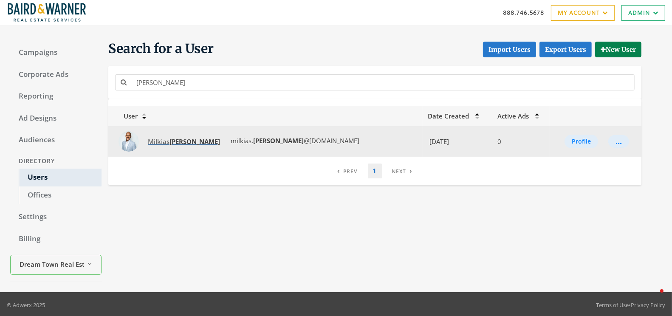
click at [163, 139] on span "Milkias Bitew" at bounding box center [184, 141] width 72 height 9
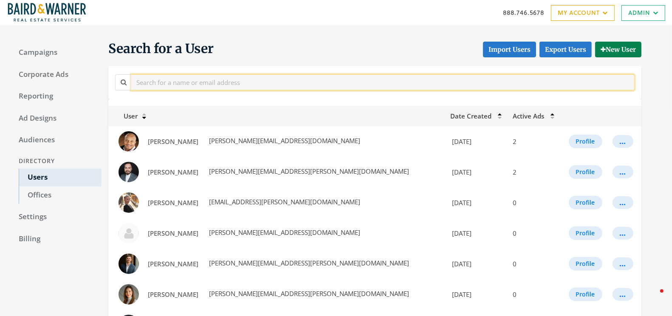
click at [169, 83] on input "text" at bounding box center [383, 82] width 504 height 16
paste input "Patel"
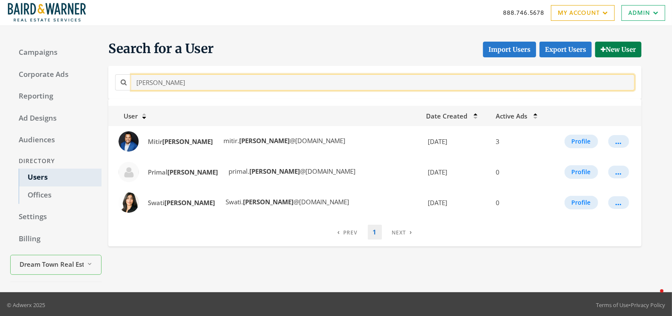
type input "Patel"
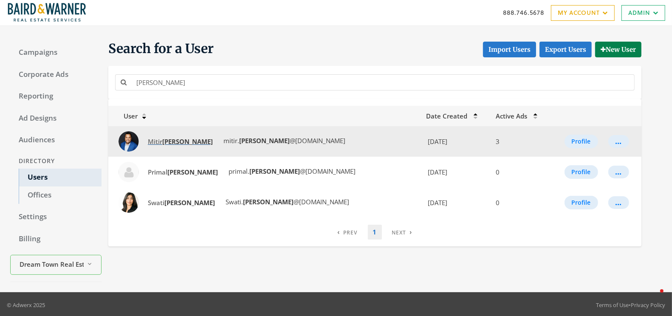
click at [172, 139] on strong "Patel" at bounding box center [187, 141] width 51 height 9
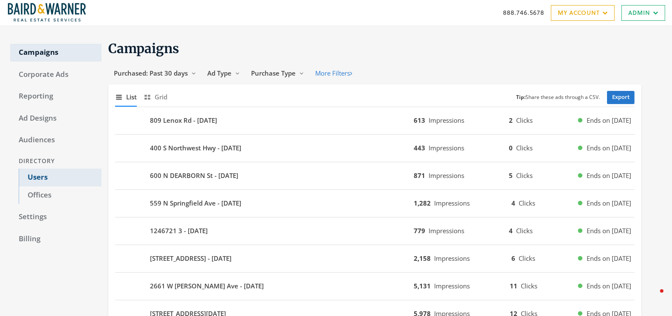
click at [36, 180] on link "Users" at bounding box center [60, 178] width 83 height 18
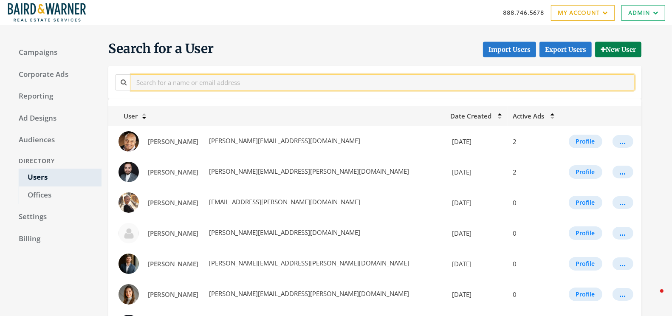
click at [207, 82] on input "text" at bounding box center [383, 82] width 504 height 16
paste input "Romano"
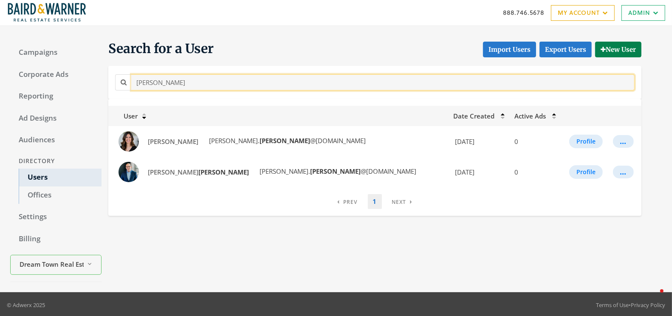
type input "Romano"
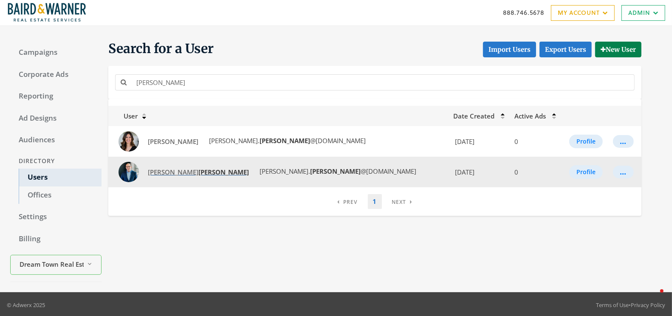
click at [167, 168] on span "Randy Romano" at bounding box center [198, 172] width 101 height 9
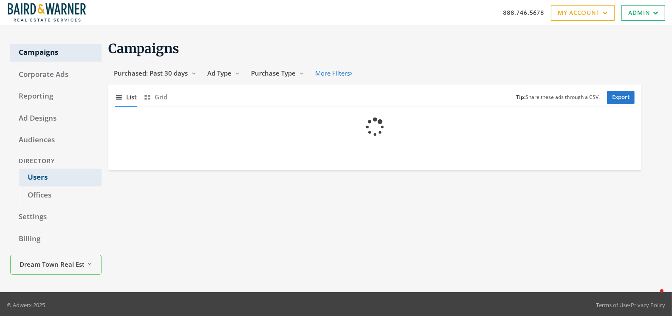
click at [34, 183] on link "Users" at bounding box center [60, 178] width 83 height 18
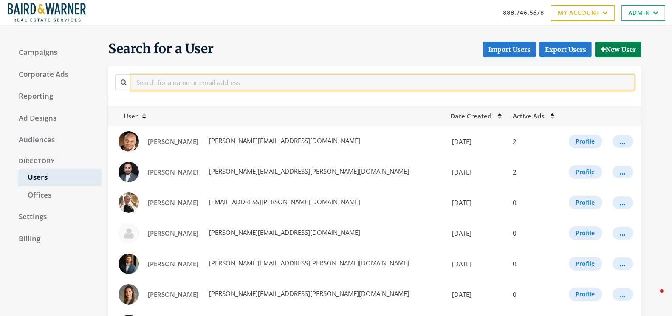
click at [176, 85] on input "text" at bounding box center [383, 82] width 504 height 16
paste input "Gilani"
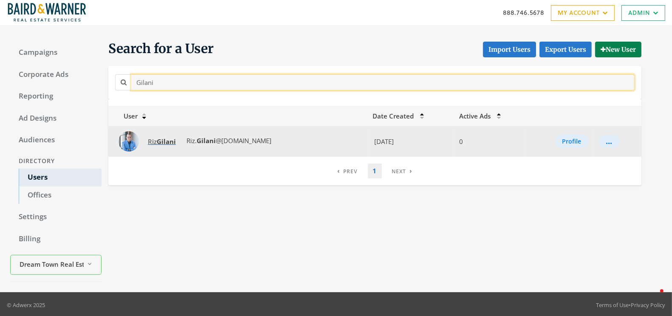
type input "Gilani"
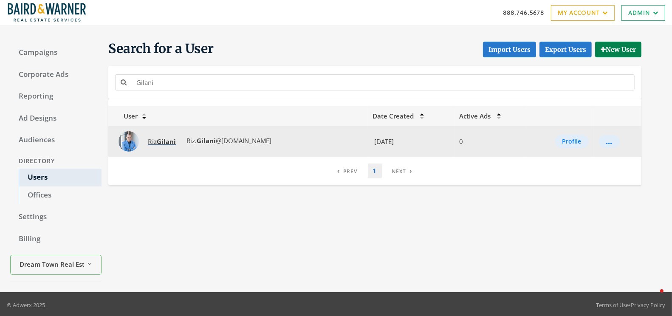
click at [160, 137] on strong "Gilani" at bounding box center [166, 141] width 19 height 9
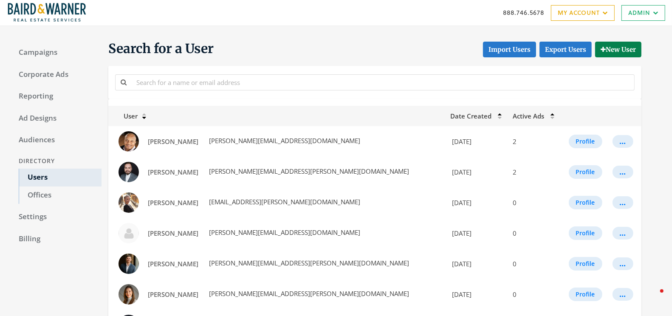
click at [152, 74] on div at bounding box center [375, 82] width 524 height 19
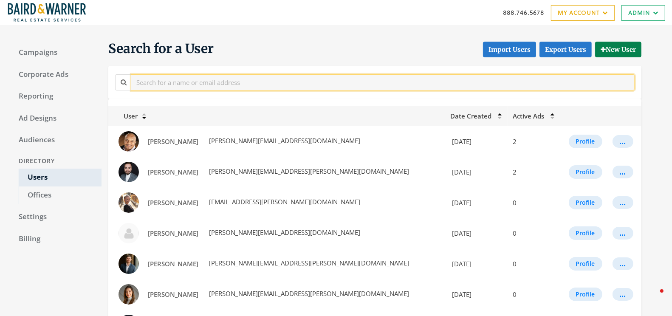
click at [150, 81] on input "text" at bounding box center [383, 82] width 504 height 16
paste input "Ferguson"
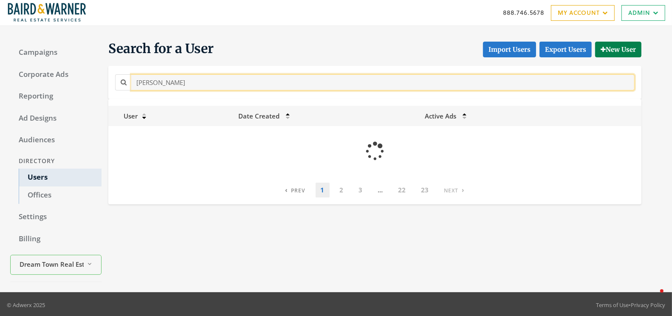
type input "Ferguson"
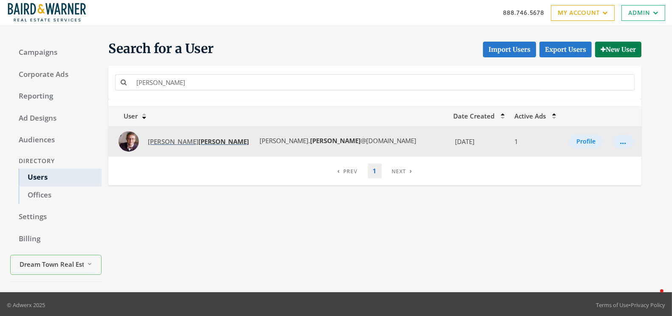
click at [199, 143] on strong "Ferguson" at bounding box center [224, 141] width 51 height 9
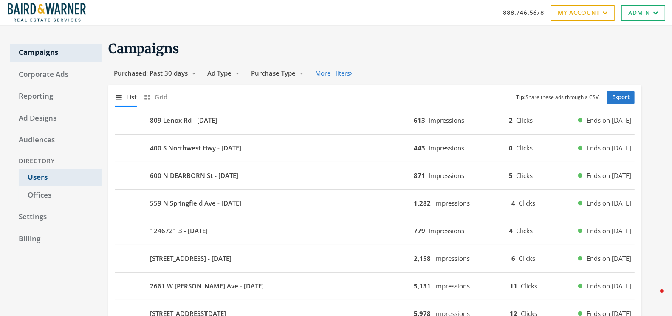
click at [46, 175] on link "Users" at bounding box center [60, 178] width 83 height 18
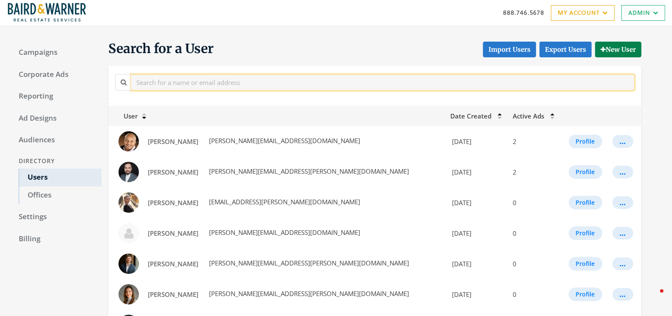
click at [193, 89] on input "text" at bounding box center [383, 82] width 504 height 16
paste input "[PERSON_NAME]"
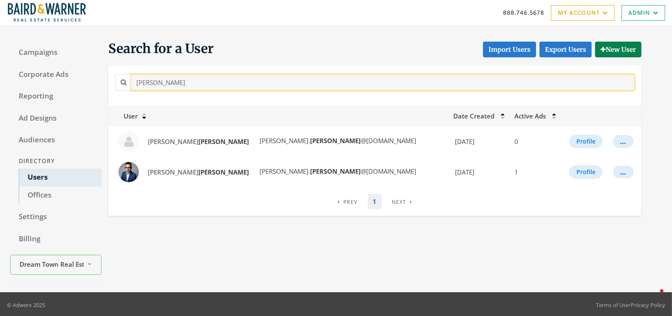
type input "[PERSON_NAME]"
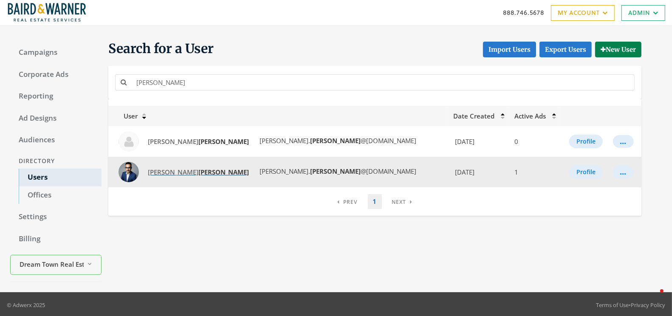
click at [169, 168] on span "[PERSON_NAME]" at bounding box center [198, 172] width 101 height 9
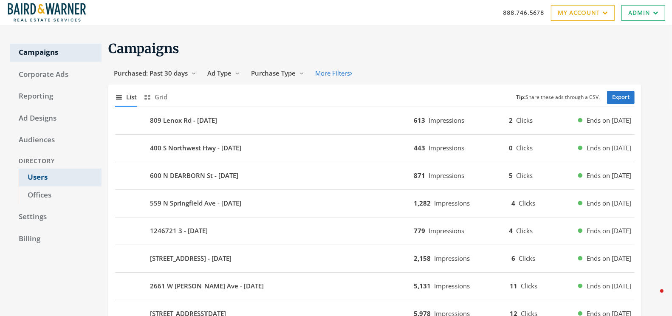
click at [36, 177] on link "Users" at bounding box center [60, 178] width 83 height 18
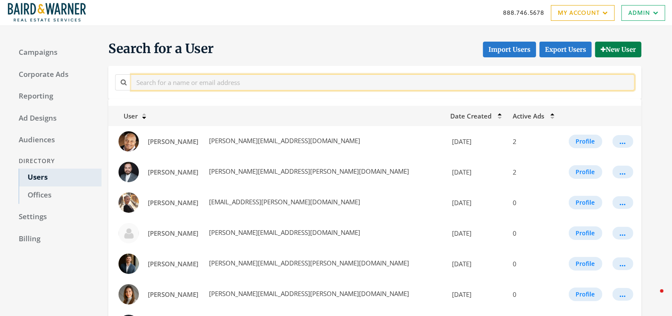
click at [196, 80] on input "text" at bounding box center [383, 82] width 504 height 16
paste input "[PERSON_NAME]"
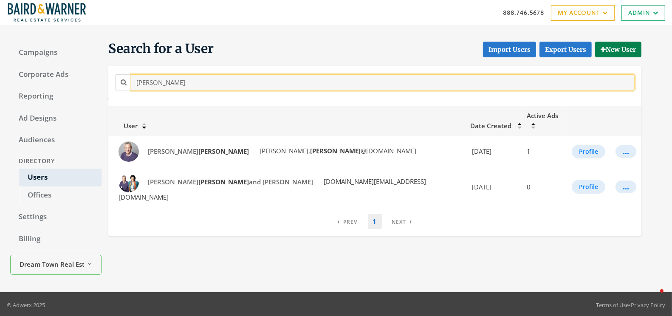
type input "[PERSON_NAME]"
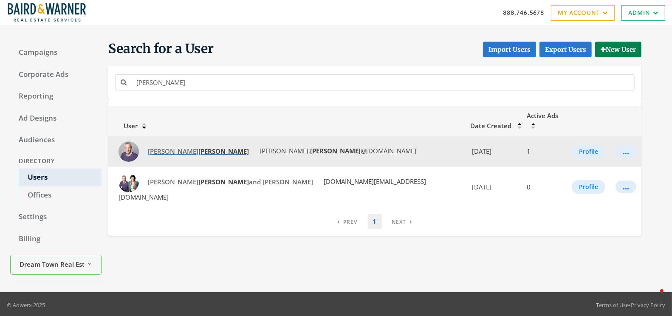
click at [199, 147] on strong "[PERSON_NAME]" at bounding box center [224, 151] width 51 height 9
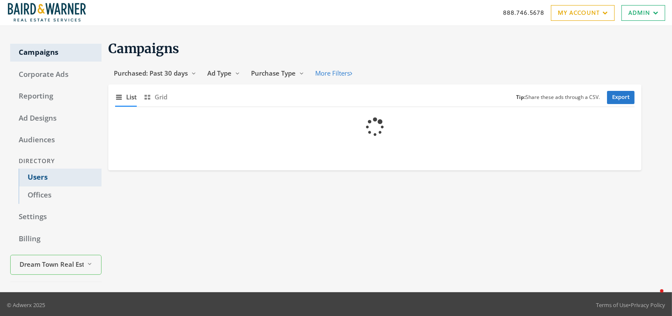
click at [37, 176] on link "Users" at bounding box center [60, 178] width 83 height 18
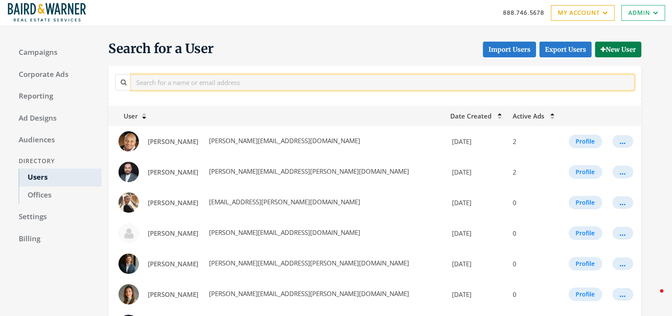
click at [187, 77] on input "text" at bounding box center [383, 82] width 504 height 16
paste input "[PERSON_NAME]"
type input "[PERSON_NAME]"
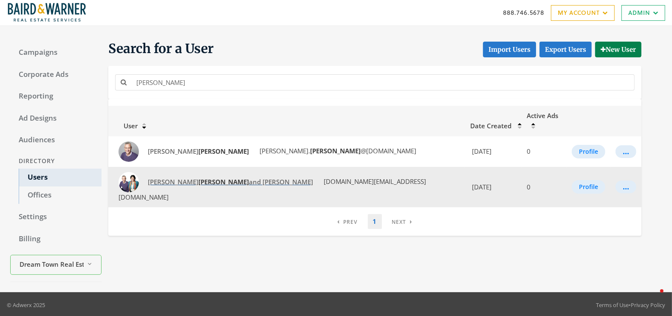
click at [164, 178] on span "[PERSON_NAME] and [PERSON_NAME]" at bounding box center [230, 182] width 165 height 9
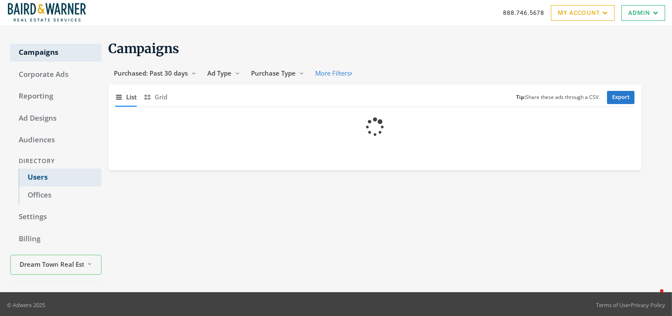
click at [42, 174] on link "Users" at bounding box center [60, 178] width 83 height 18
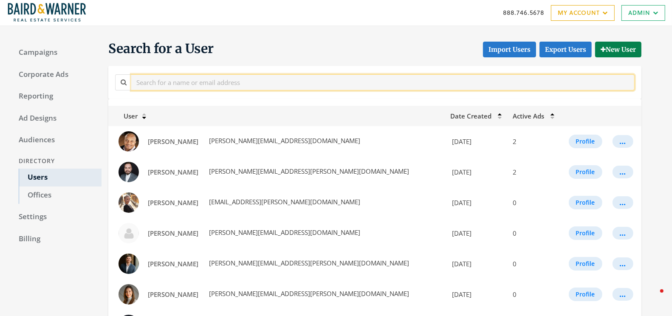
click at [182, 83] on input "text" at bounding box center [383, 82] width 504 height 16
paste input "[PERSON_NAME]"
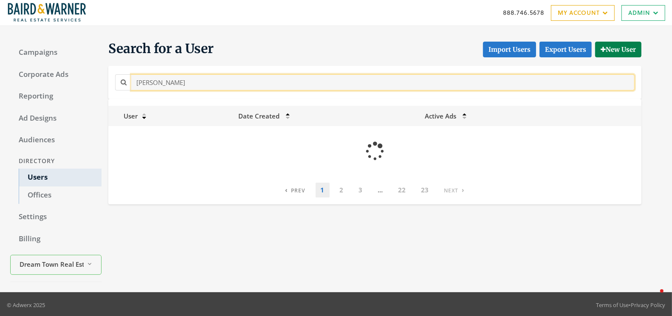
type input "[PERSON_NAME]"
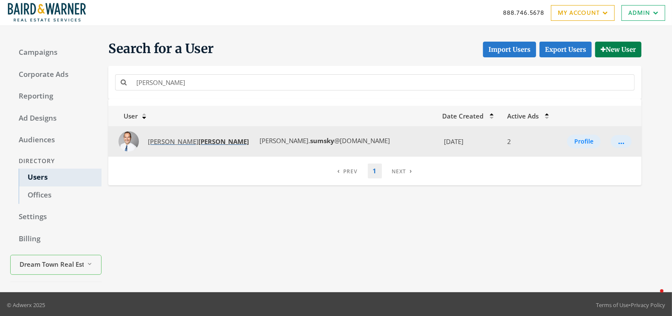
click at [199, 142] on strong "[PERSON_NAME]" at bounding box center [224, 141] width 51 height 9
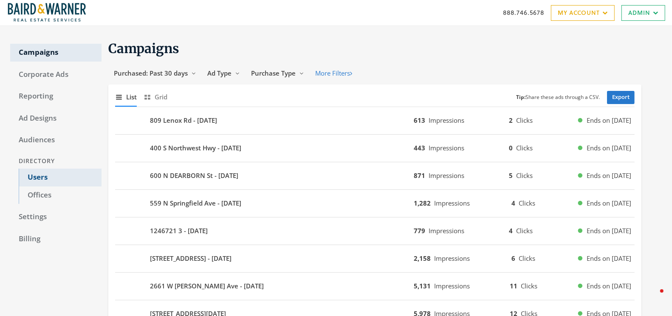
click at [43, 173] on link "Users" at bounding box center [60, 178] width 83 height 18
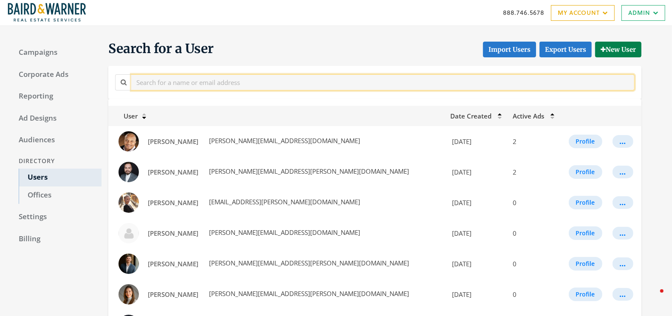
click at [213, 83] on input "text" at bounding box center [383, 82] width 504 height 16
paste input "[PERSON_NAME]"
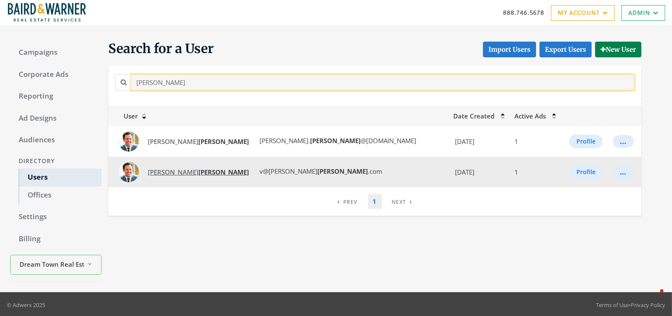
type input "[PERSON_NAME]"
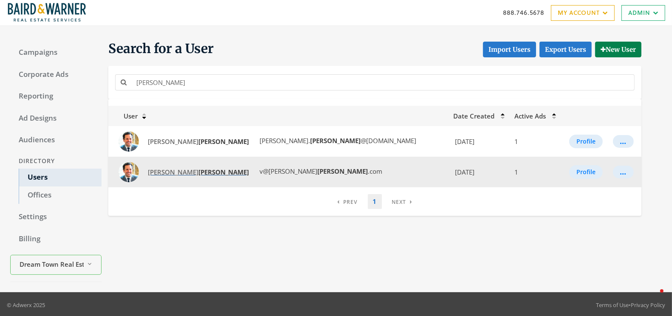
click at [161, 173] on span "[PERSON_NAME]" at bounding box center [198, 172] width 101 height 9
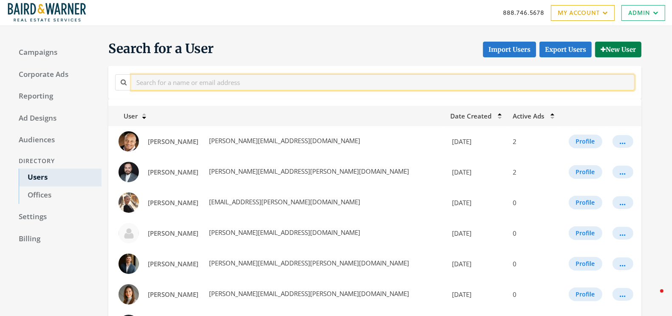
click at [152, 85] on input "text" at bounding box center [383, 82] width 504 height 16
paste input "[PERSON_NAME]"
type input "[PERSON_NAME]"
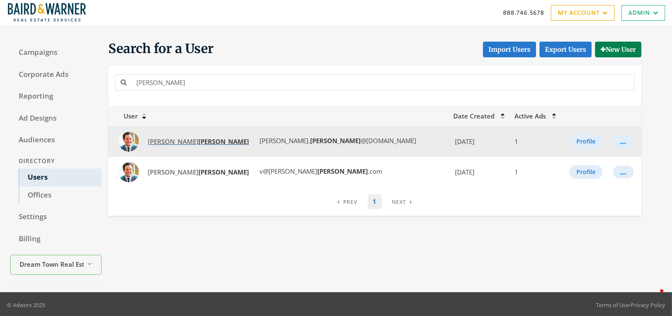
click at [199, 142] on strong "[PERSON_NAME]" at bounding box center [224, 141] width 51 height 9
